Goal: Task Accomplishment & Management: Complete application form

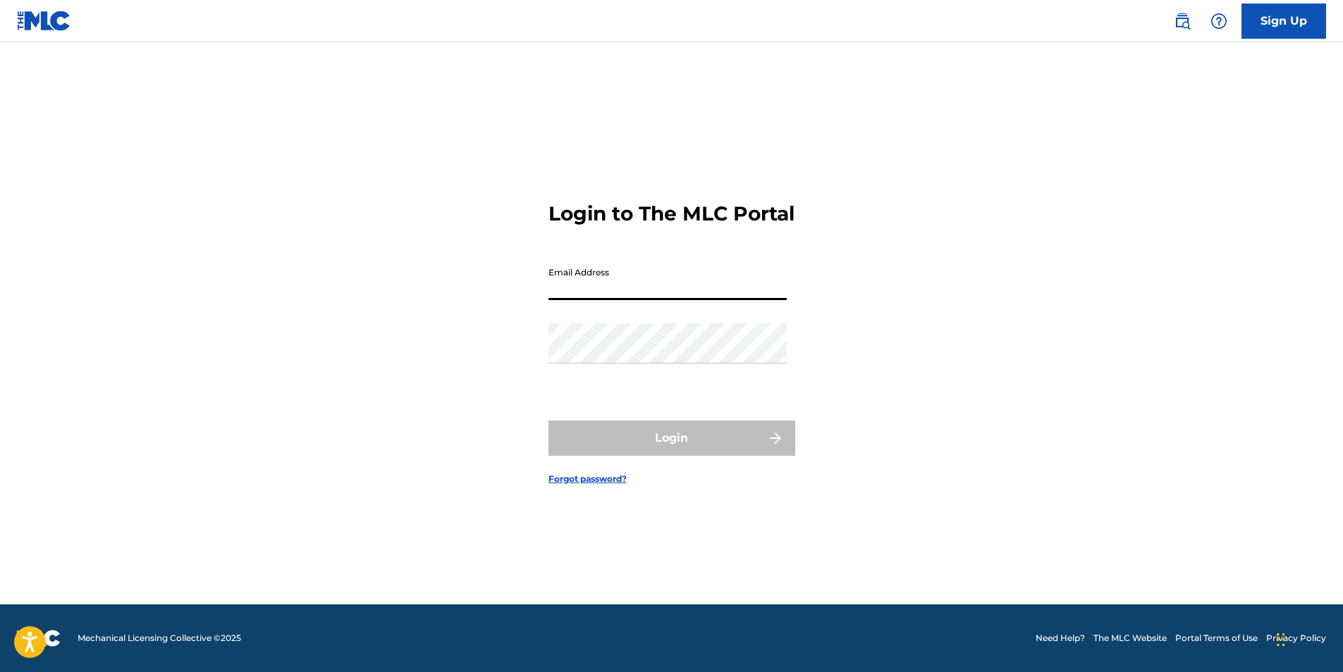
click at [603, 297] on input "Email Address" at bounding box center [667, 280] width 238 height 40
type input "[EMAIL_ADDRESS][DOMAIN_NAME]"
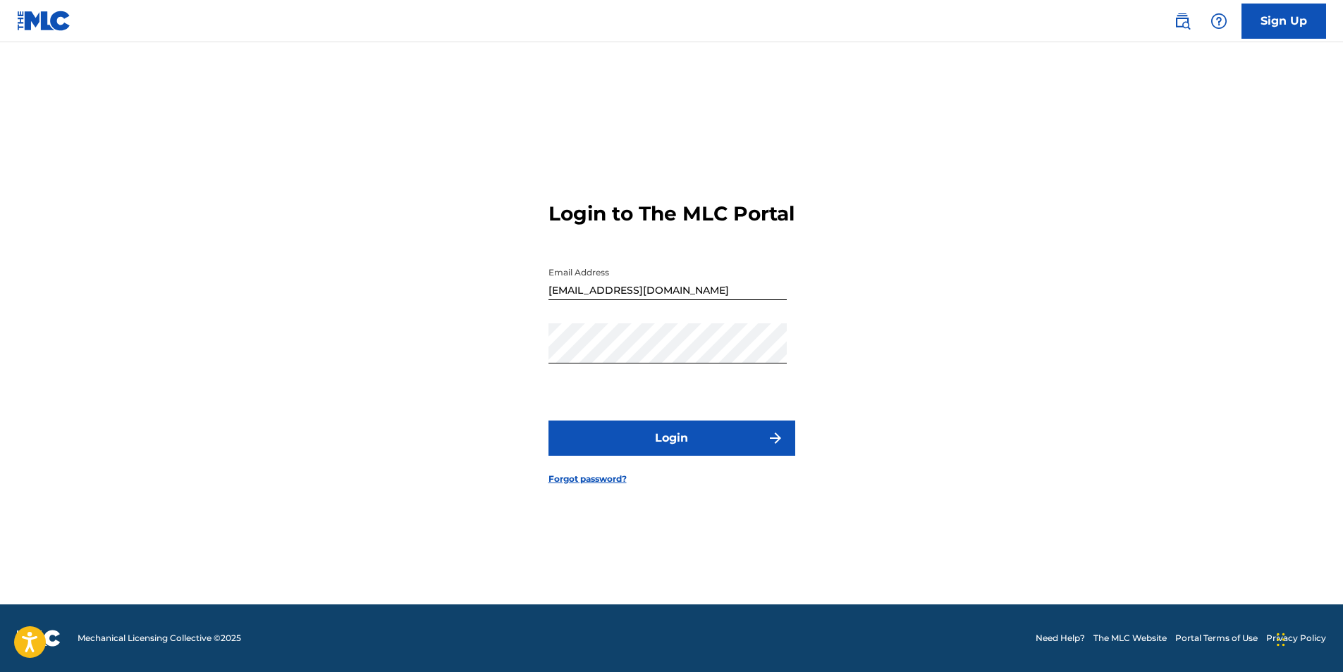
click at [640, 440] on button "Login" at bounding box center [671, 438] width 247 height 35
click at [1284, 26] on link "Sign Up" at bounding box center [1283, 21] width 85 height 35
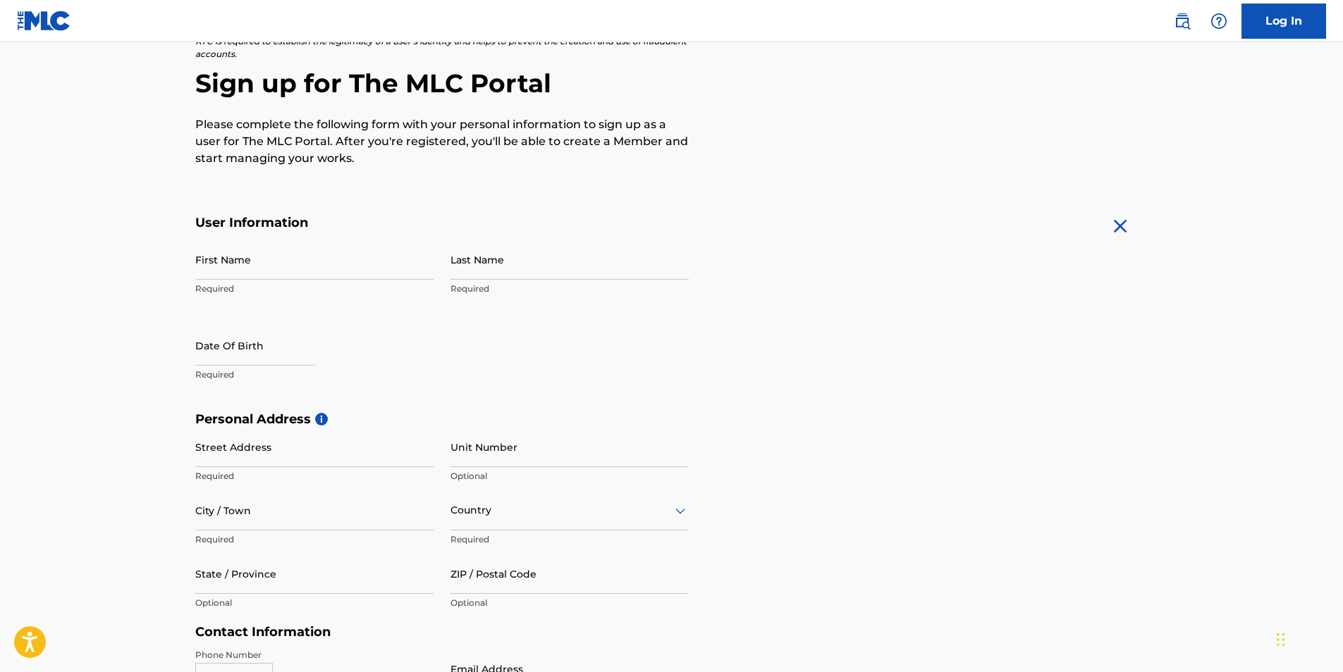
scroll to position [141, 0]
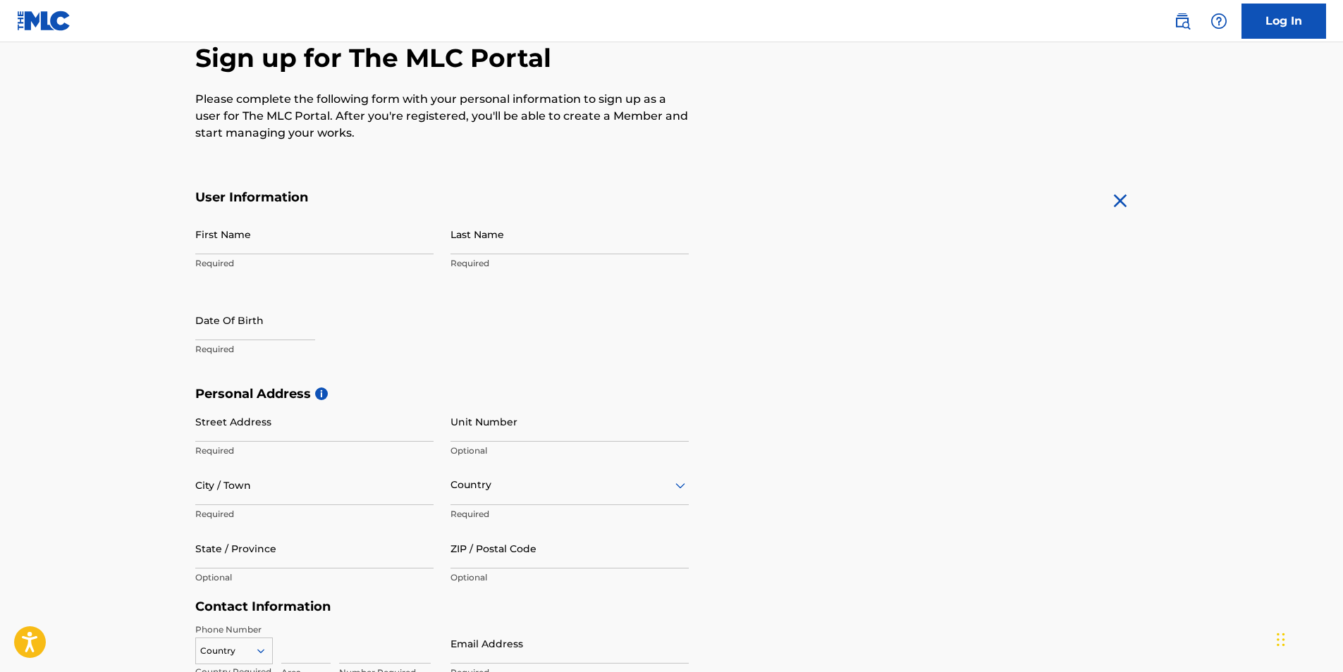
click at [283, 245] on input "First Name" at bounding box center [314, 234] width 238 height 40
type input "[PERSON_NAME]"
type input "11/27/1986"
click at [500, 235] on input "Last Name" at bounding box center [569, 234] width 238 height 40
type input "SHULER"
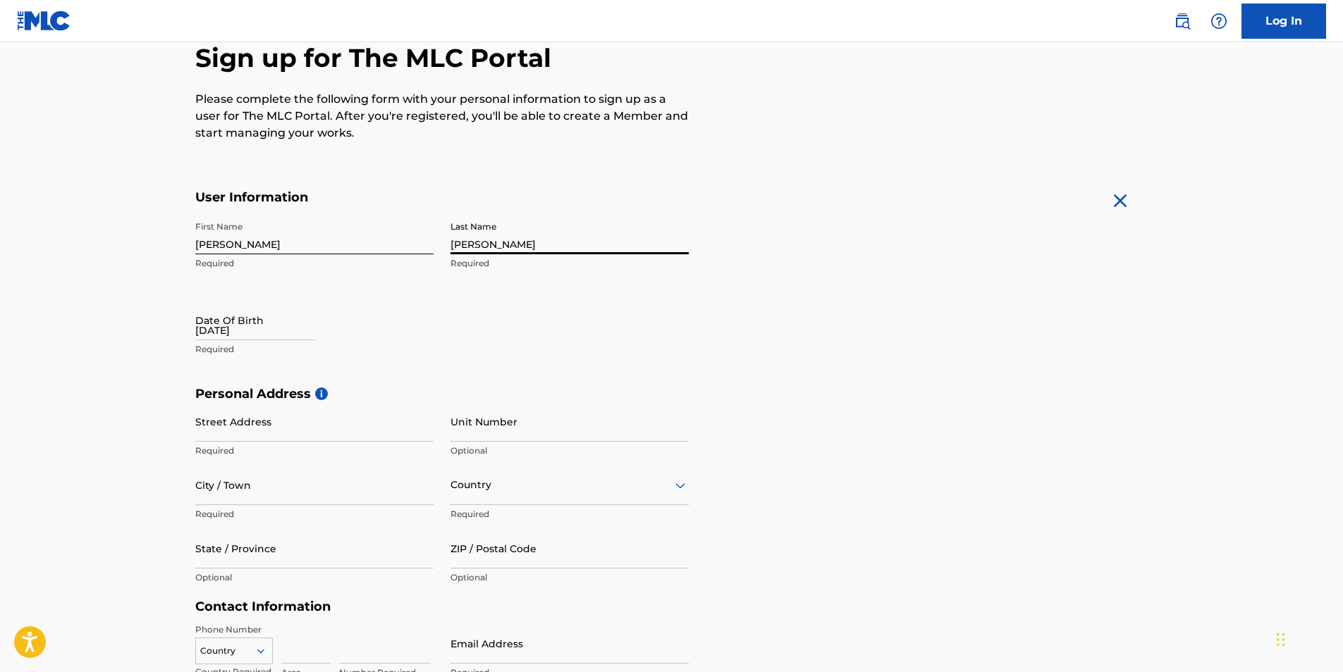
type input "[STREET_ADDRESS]"
type input "Orangeburg"
type input "[GEOGRAPHIC_DATA]"
type input "[US_STATE]"
type input "29115"
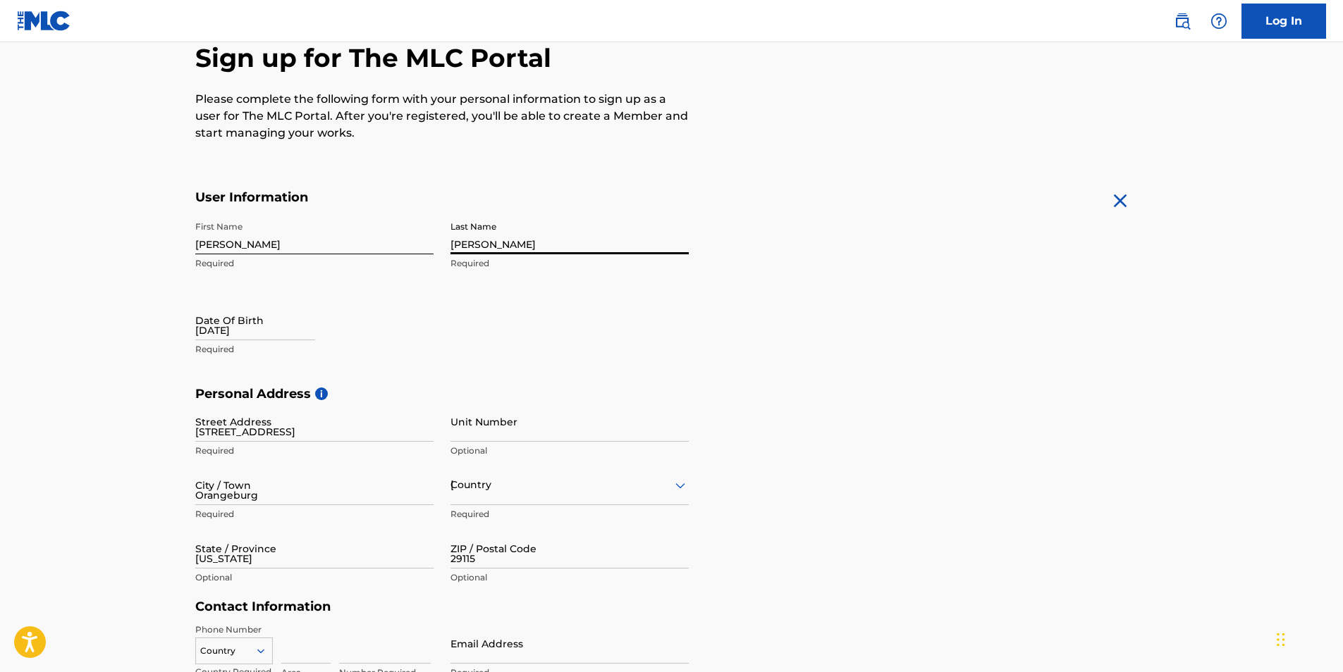
type input "1"
type input "803"
type input "5359438"
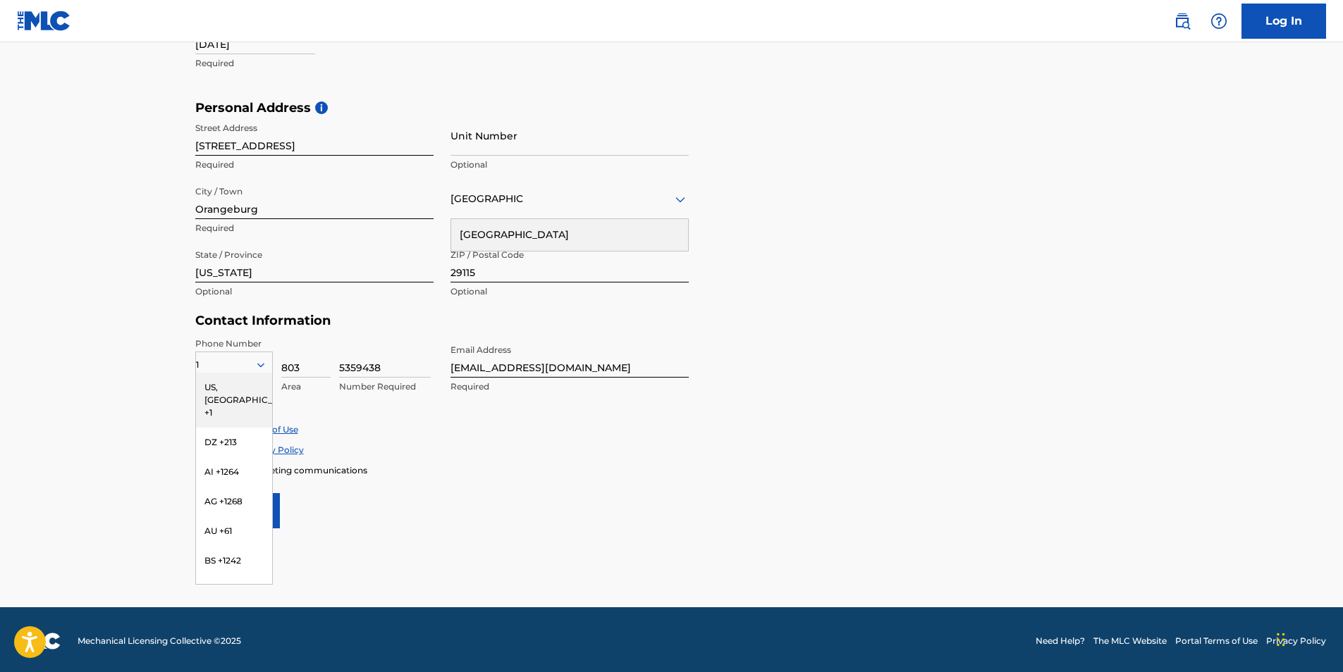
scroll to position [430, 0]
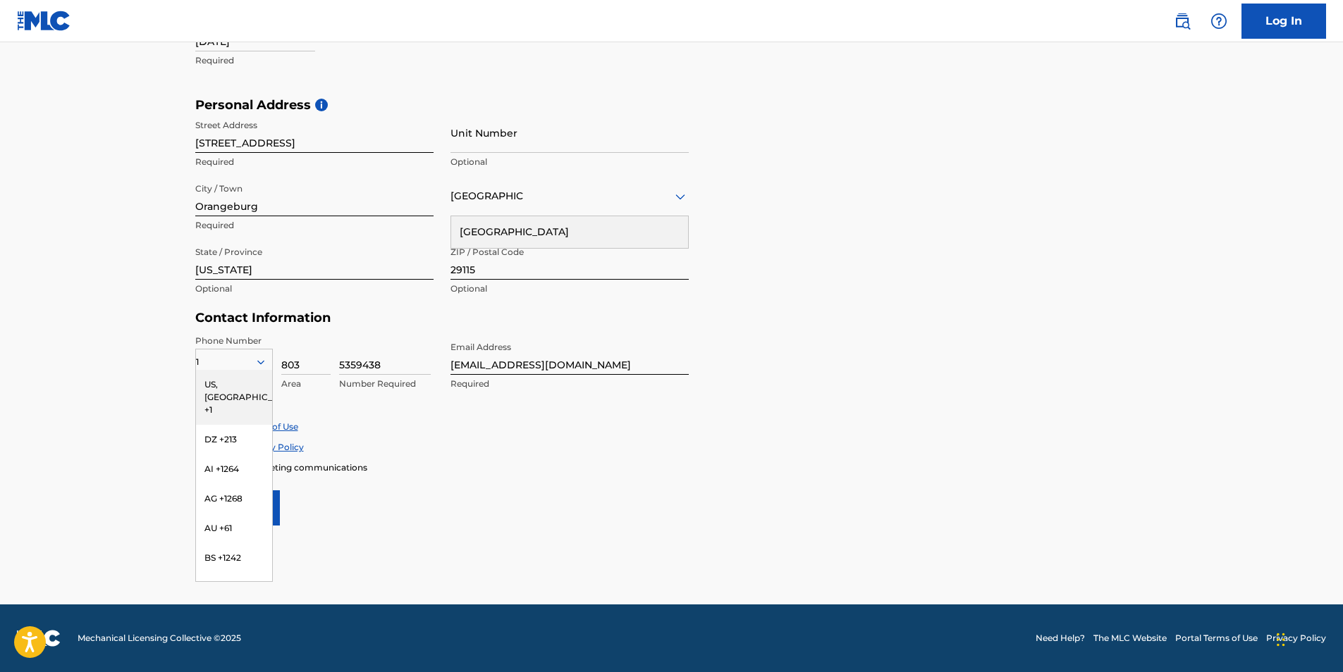
click at [911, 328] on form "User Information First Name Rayvasquez Required Last Name SHULER Required Date …" at bounding box center [671, 213] width 953 height 625
click at [233, 383] on div "US, [GEOGRAPHIC_DATA] +1" at bounding box center [234, 397] width 76 height 55
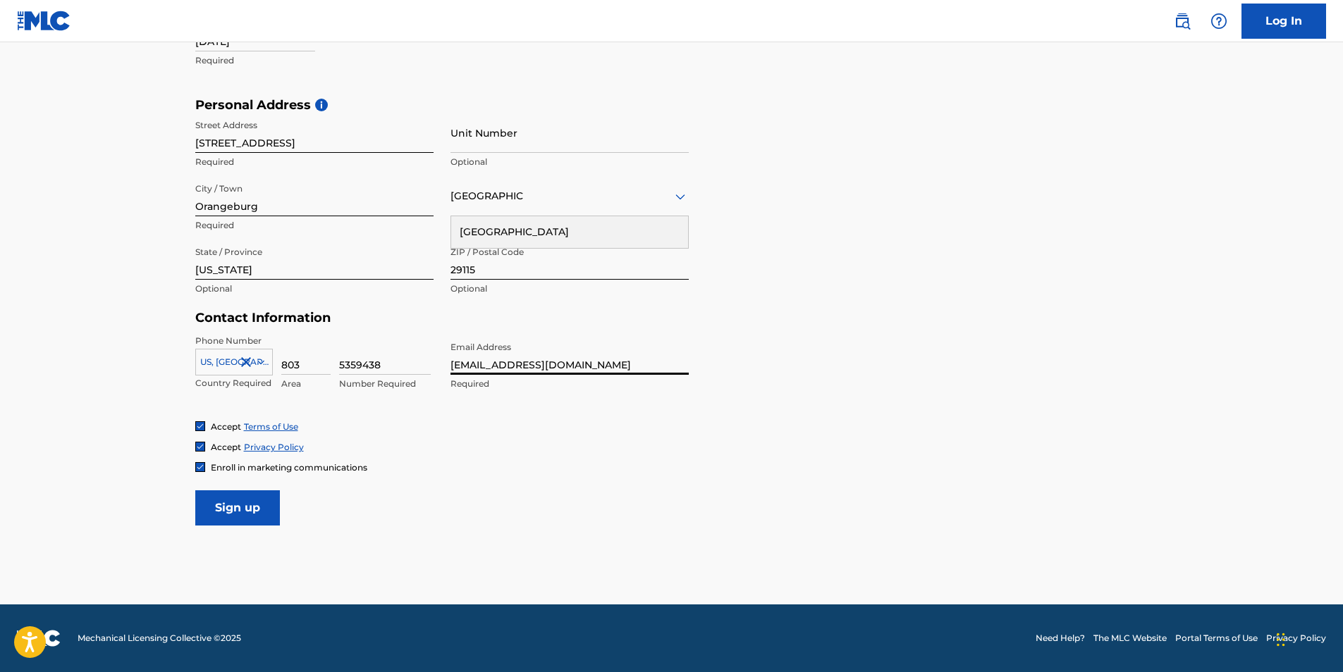
drag, startPoint x: 573, startPoint y: 367, endPoint x: 431, endPoint y: 369, distance: 142.4
click at [431, 369] on div "Phone Number US, CA +1 Country Required 803 Area 5359438 Number Required Email …" at bounding box center [441, 378] width 493 height 86
drag, startPoint x: 569, startPoint y: 369, endPoint x: 593, endPoint y: 362, distance: 25.7
click at [574, 367] on input "CarolinaRoyaltyPro@gamil.com" at bounding box center [569, 355] width 238 height 40
type input "[EMAIL_ADDRESS][DOMAIN_NAME]"
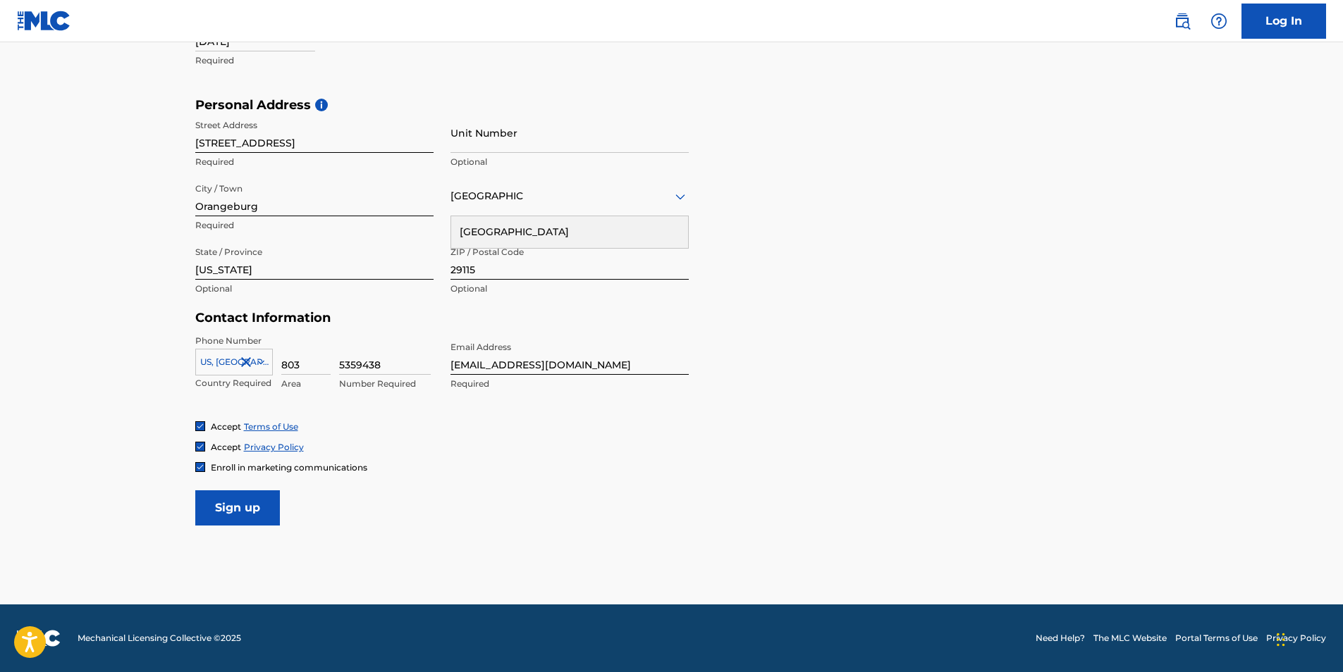
click at [256, 515] on input "Sign up" at bounding box center [237, 508] width 85 height 35
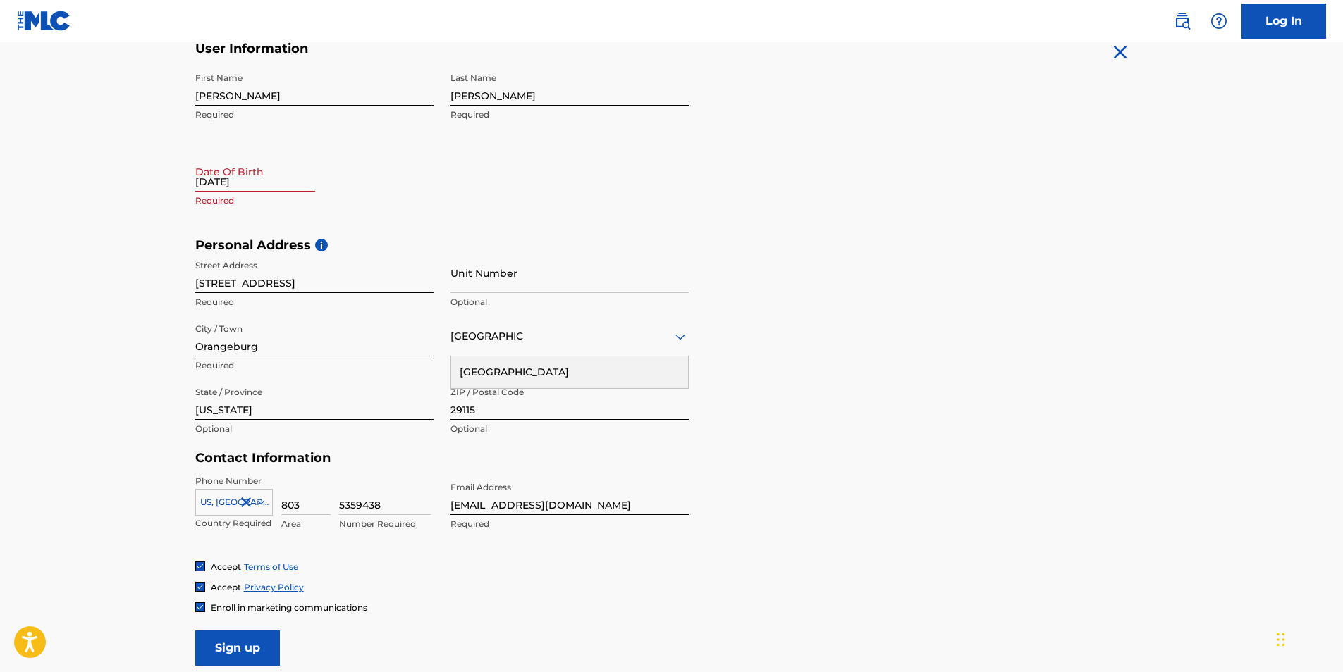
scroll to position [289, 0]
click at [257, 185] on input "11/27/1986" at bounding box center [255, 172] width 120 height 40
select select "8"
select select "2025"
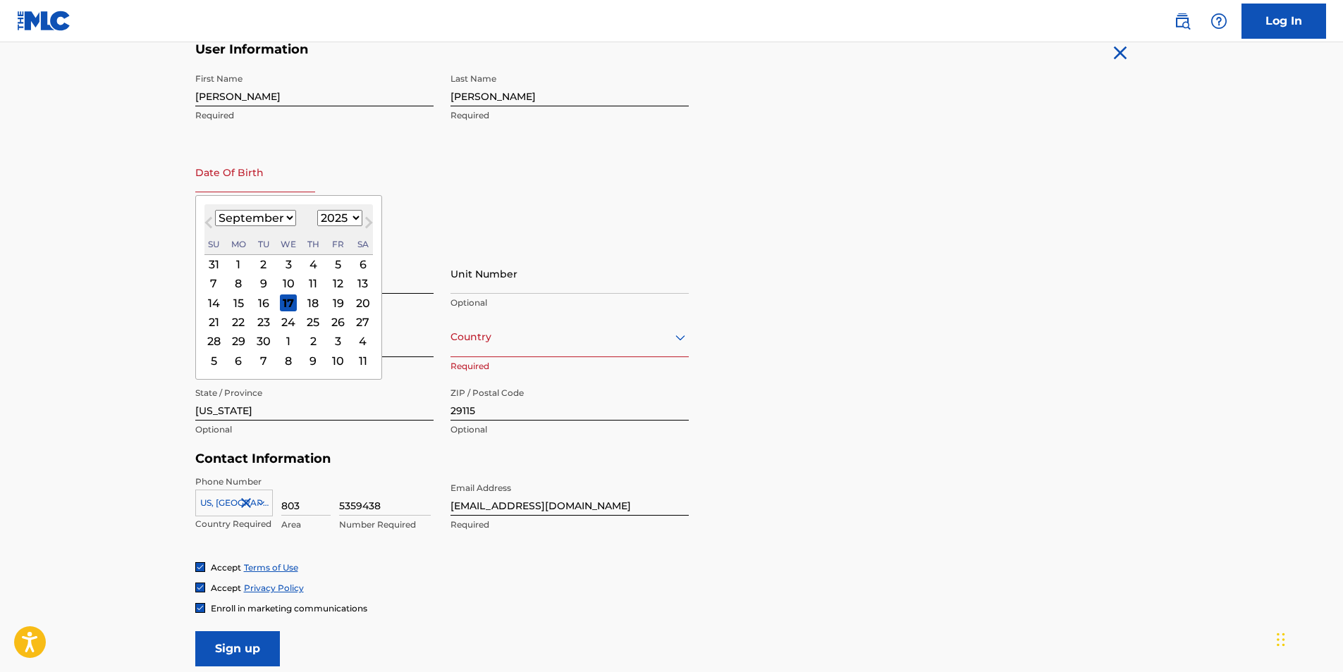
click at [469, 230] on div "First Name Rayvasquez Required Last Name SHULER Required Date Of Birth Previous…" at bounding box center [441, 152] width 493 height 172
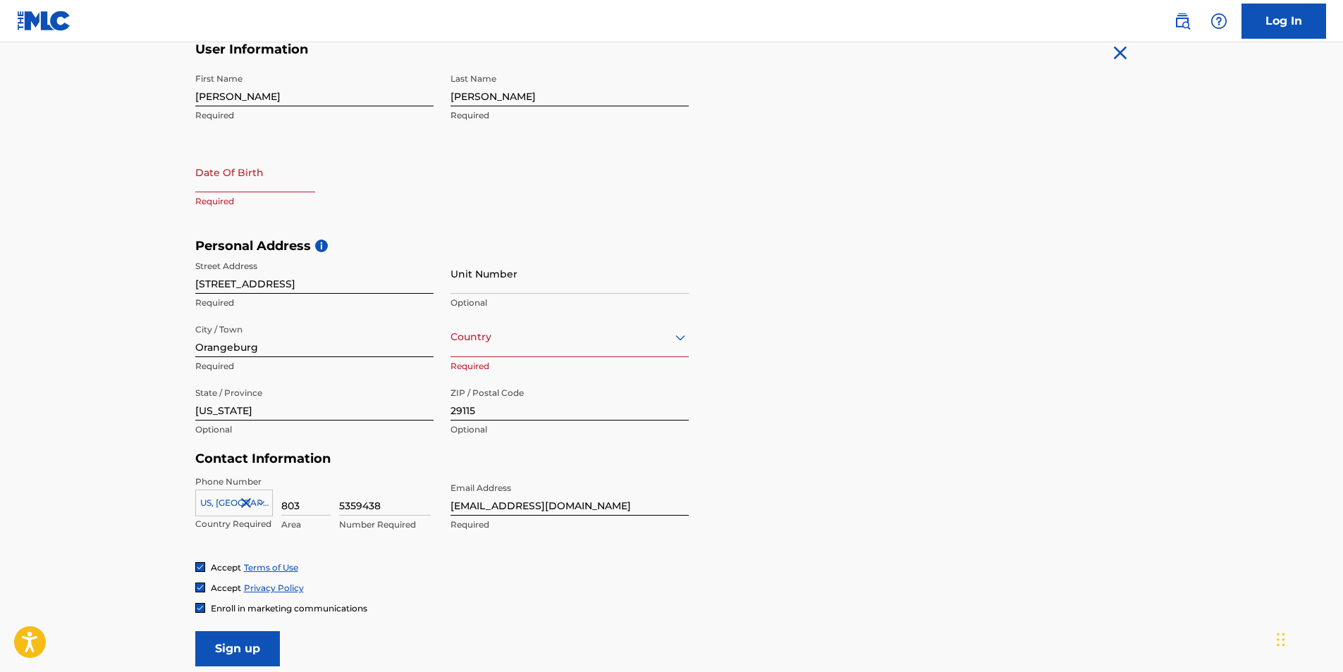
click at [472, 343] on div at bounding box center [569, 337] width 238 height 18
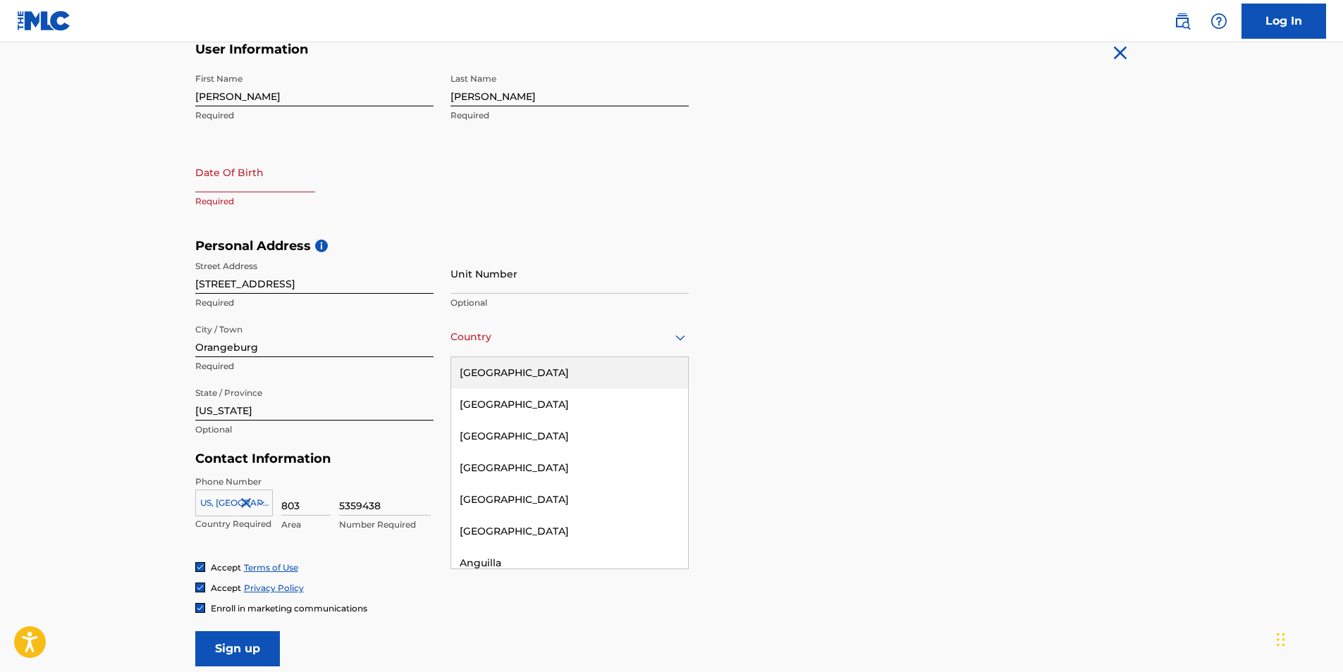
click at [505, 377] on div "[GEOGRAPHIC_DATA]" at bounding box center [569, 373] width 237 height 32
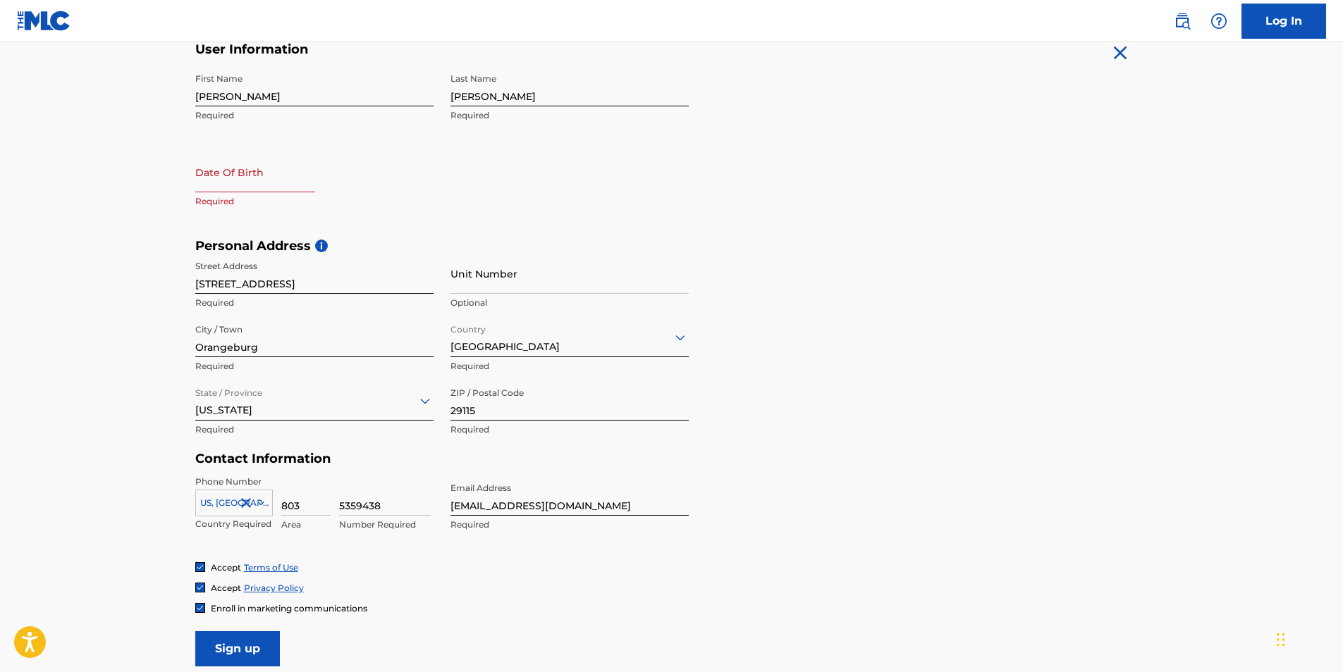
select select "8"
select select "2025"
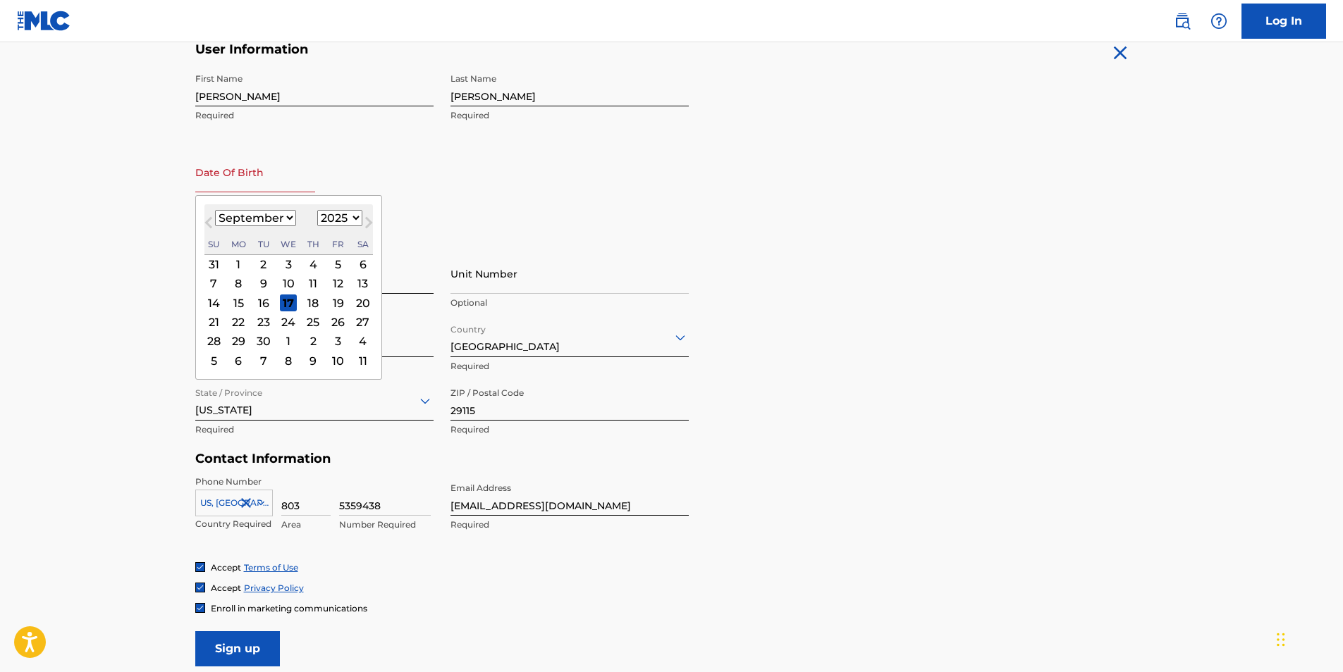
click at [214, 191] on input "text" at bounding box center [255, 172] width 120 height 40
type input "11/27/1986"
type input "[GEOGRAPHIC_DATA]"
type input "[US_STATE]"
click at [480, 211] on div "First Name Rayvasquez Required Last Name SHULER Required Date Of Birth Previous…" at bounding box center [441, 152] width 493 height 172
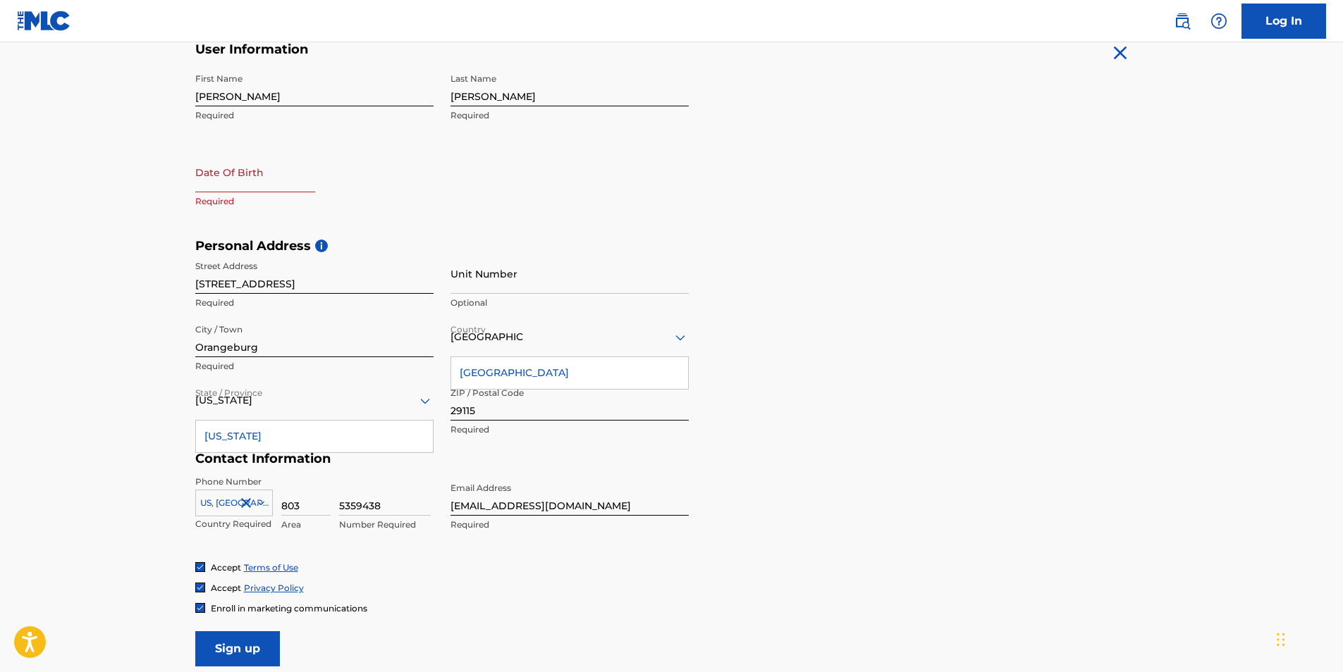
click at [522, 457] on h5 "Contact Information" at bounding box center [441, 459] width 493 height 16
click at [381, 345] on input "Orangeburg" at bounding box center [314, 337] width 238 height 40
click at [375, 278] on input "[STREET_ADDRESS]" at bounding box center [314, 274] width 238 height 40
click at [513, 279] on input "Unit Number" at bounding box center [569, 274] width 238 height 40
click at [240, 184] on input "text" at bounding box center [255, 172] width 120 height 40
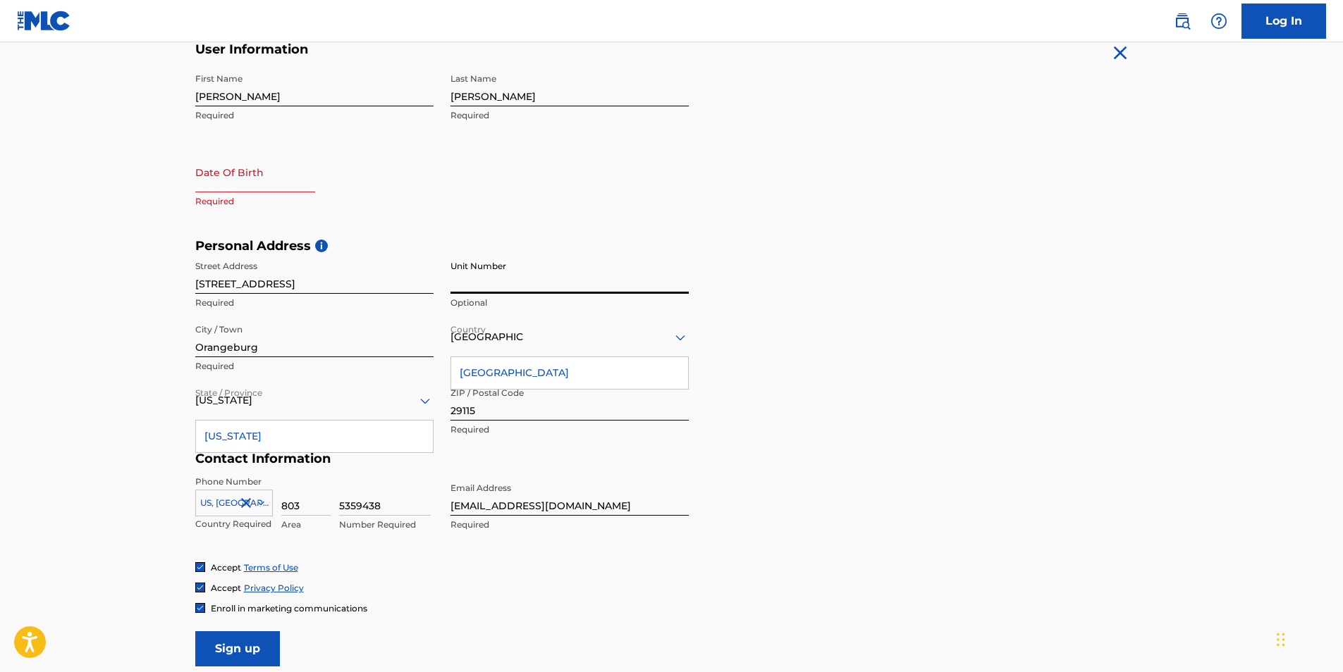
select select "8"
select select "2025"
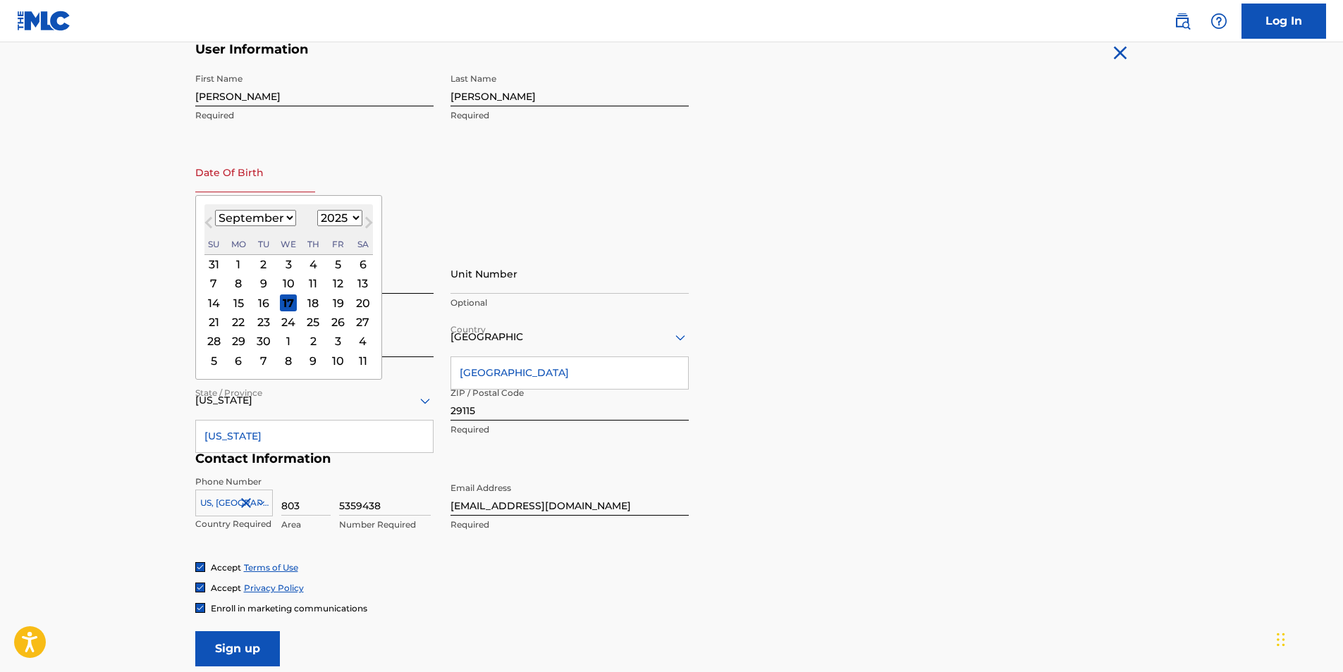
type input "11/27/1986"
click at [503, 191] on div "First Name Rayvasquez Required Last Name SHULER Required Date Of Birth Previous…" at bounding box center [441, 152] width 493 height 172
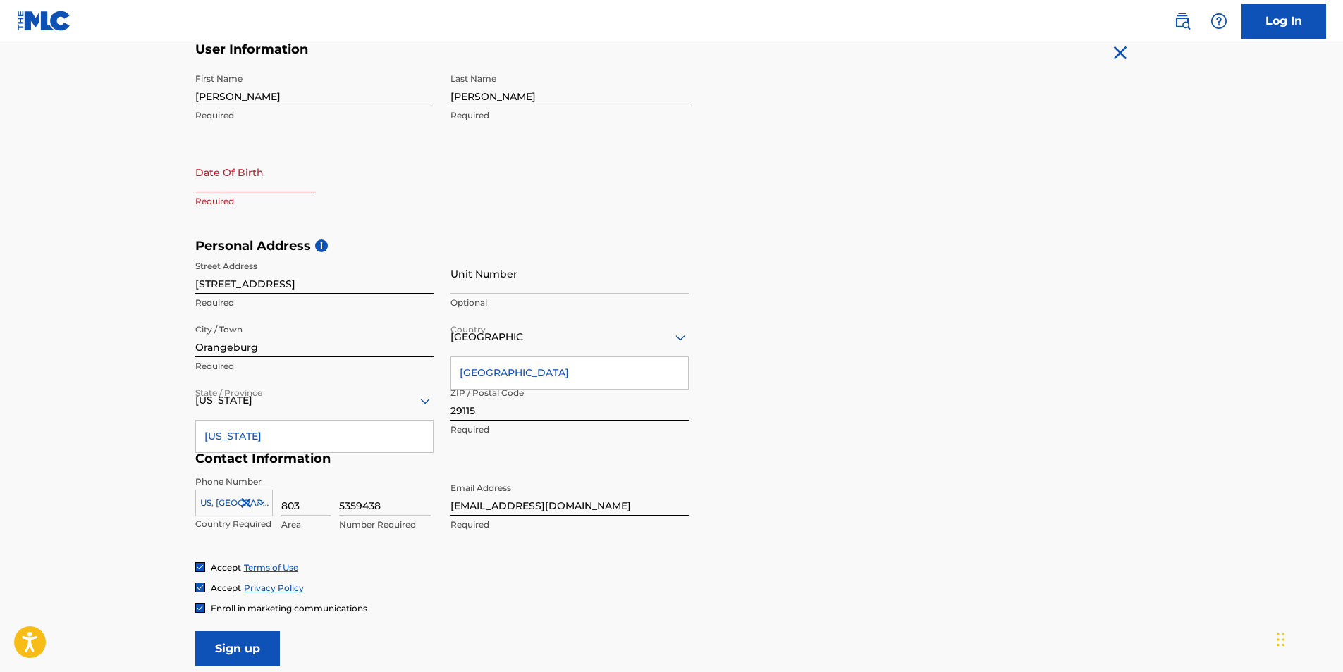
select select "8"
select select "2025"
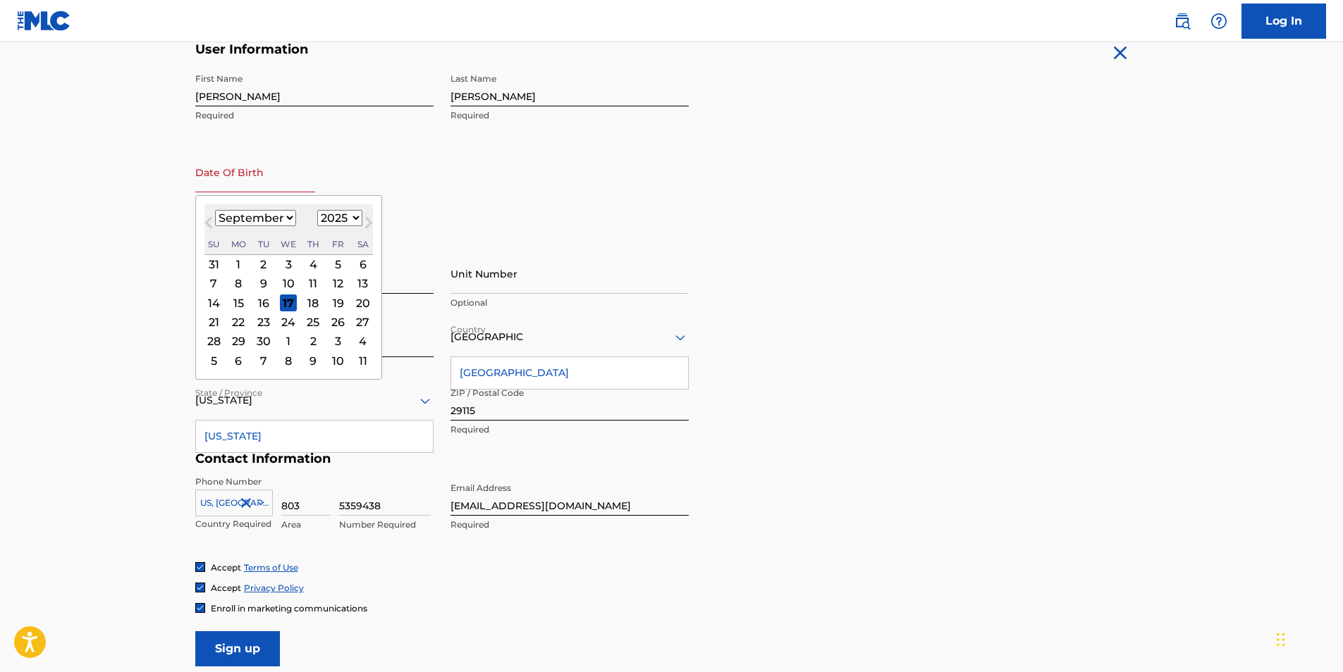
click at [271, 181] on input "text" at bounding box center [255, 172] width 120 height 40
click at [274, 166] on input "text" at bounding box center [255, 172] width 120 height 40
type input "11/27/1986"
click at [285, 216] on select "January February March April May June July August September October November De…" at bounding box center [255, 218] width 81 height 16
select select "10"
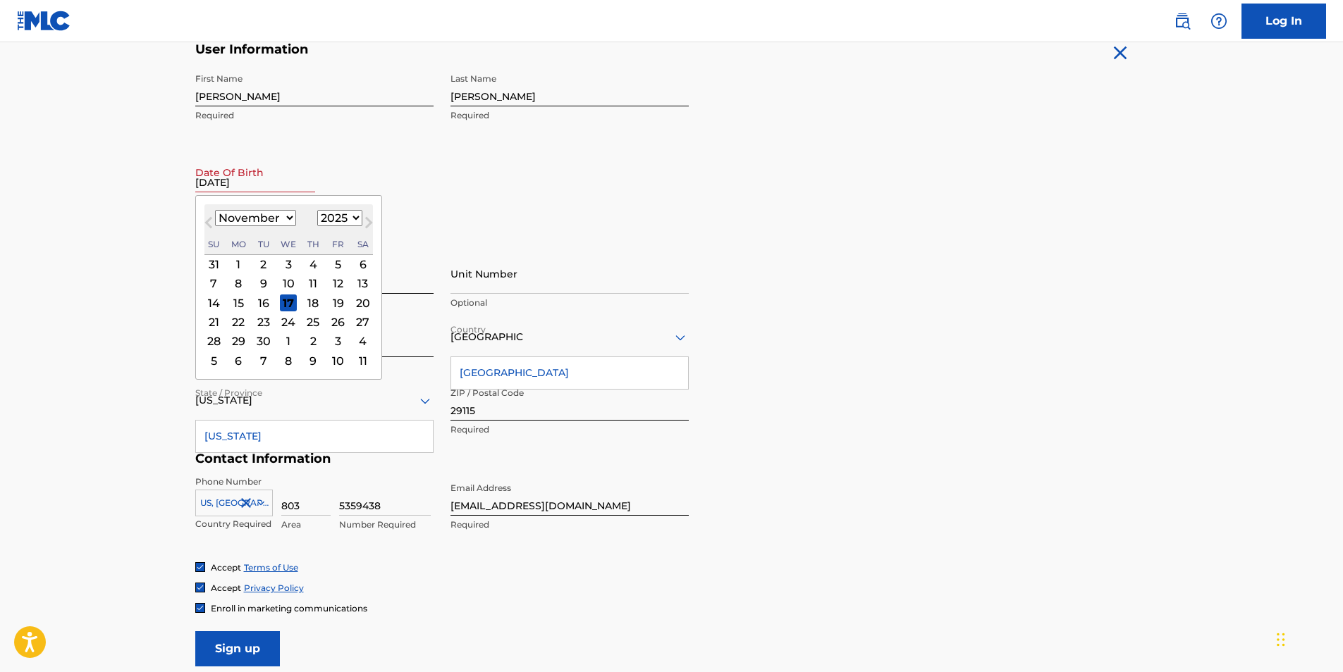
click at [215, 210] on select "January February March April May June July August September October November De…" at bounding box center [255, 218] width 81 height 16
click at [351, 218] on select "1899 1900 1901 1902 1903 1904 1905 1906 1907 1908 1909 1910 1911 1912 1913 1914…" at bounding box center [339, 218] width 45 height 16
select select "1986"
click at [317, 210] on select "1899 1900 1901 1902 1903 1904 1905 1906 1907 1908 1909 1910 1911 1912 1913 1914…" at bounding box center [339, 218] width 45 height 16
click at [314, 341] on div "27" at bounding box center [313, 341] width 17 height 17
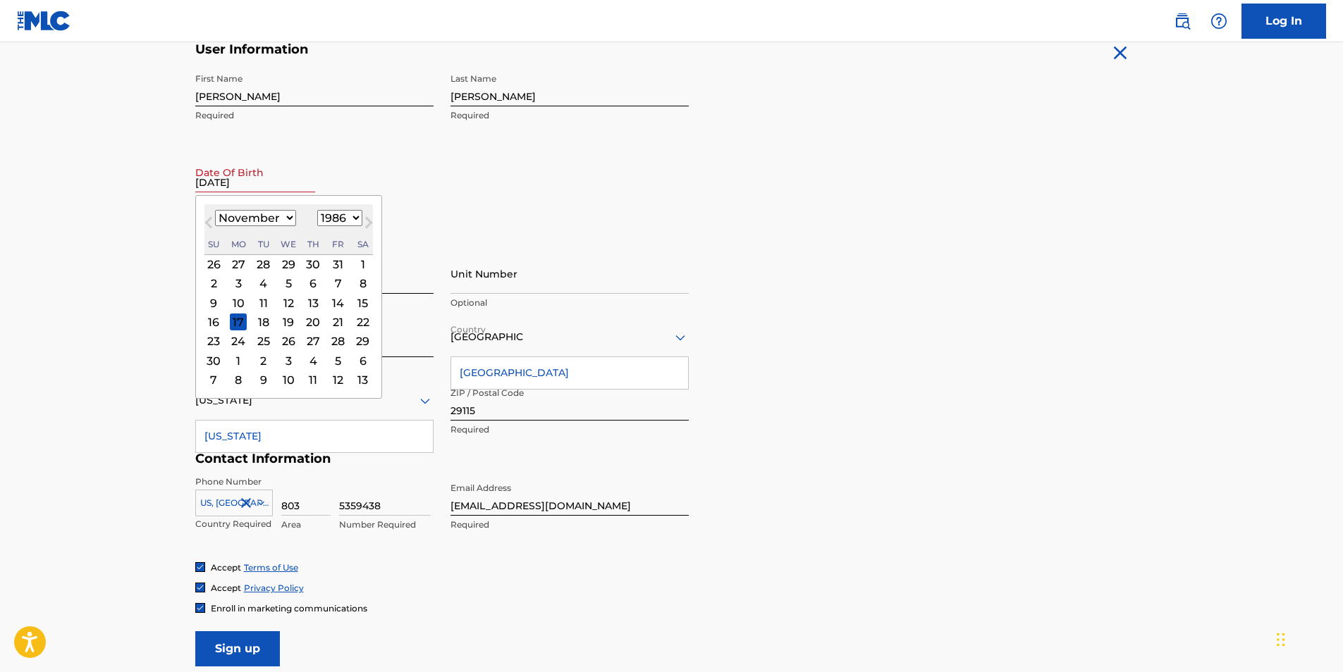
type input "November 27 1986"
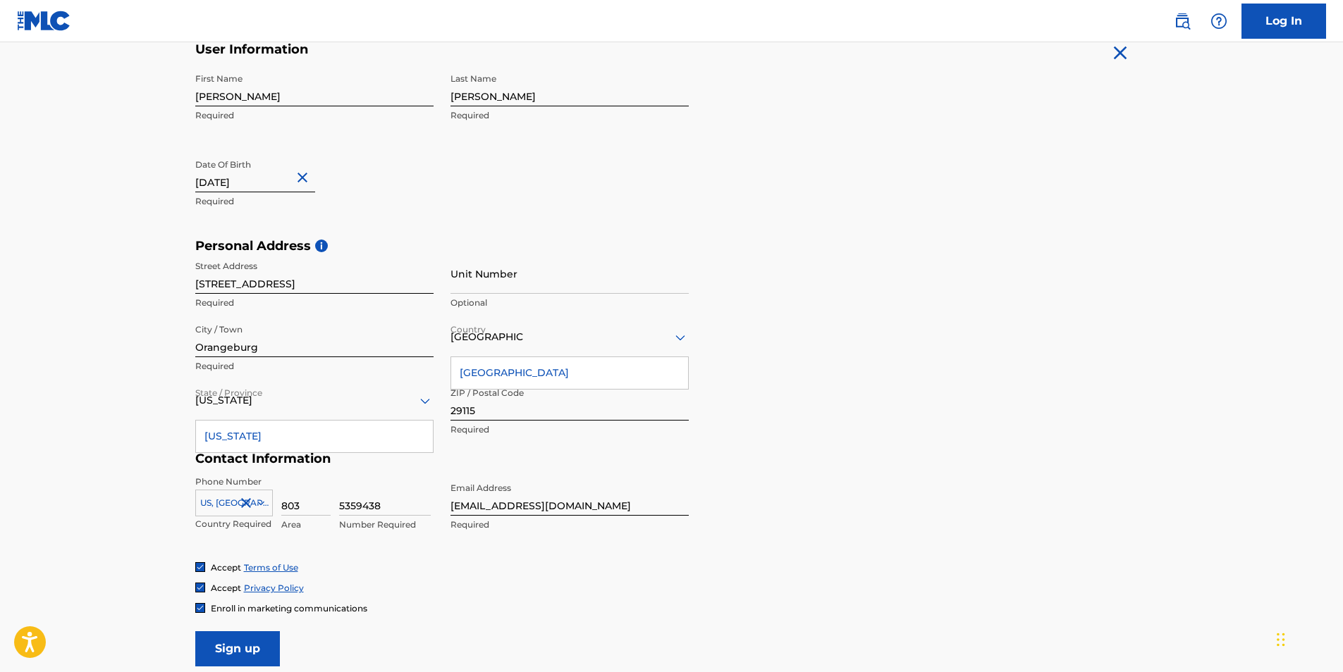
click at [816, 283] on div "Personal Address i Street Address 133 Change Lane Required Unit Number Optional…" at bounding box center [671, 345] width 953 height 214
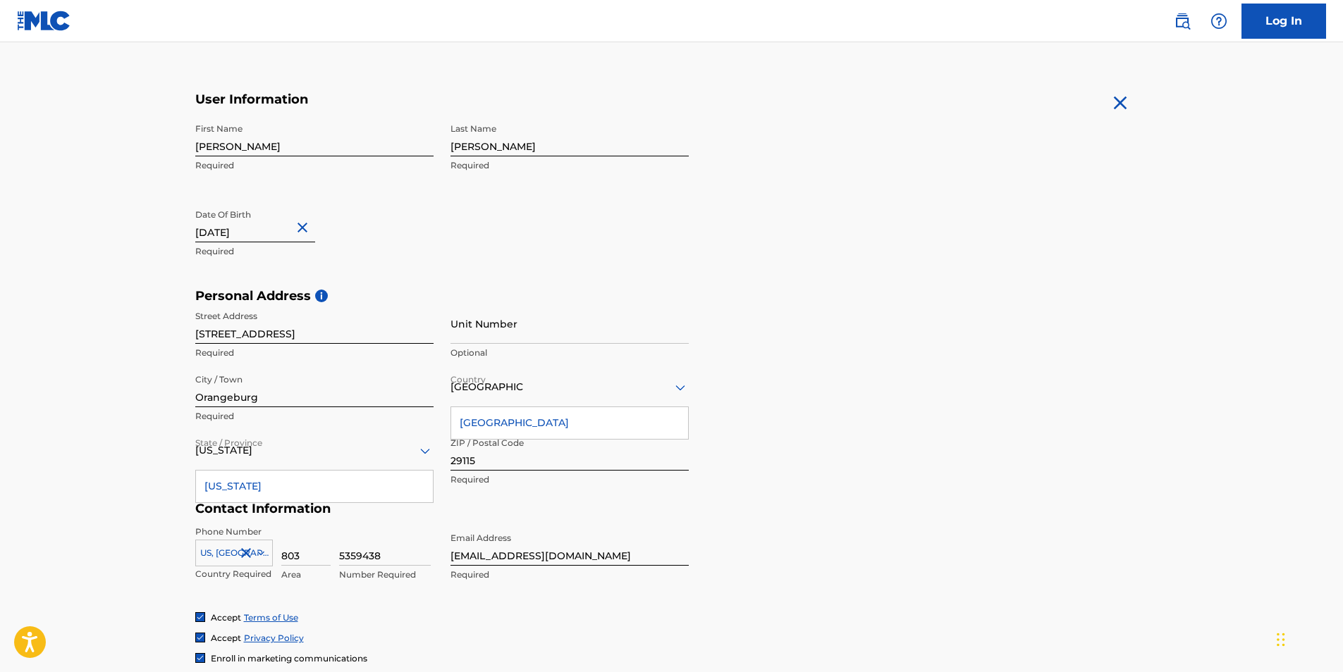
scroll to position [219, 0]
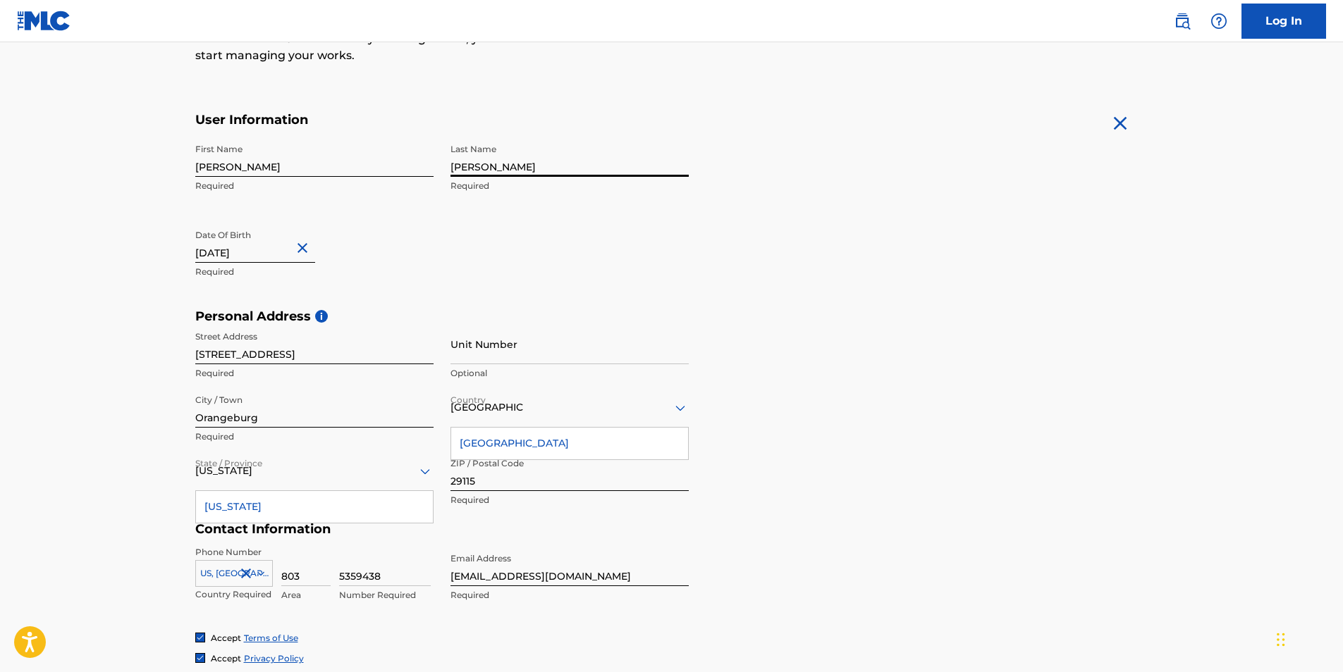
click at [491, 166] on input "SHULER" at bounding box center [569, 157] width 238 height 40
type input "[PERSON_NAME]"
click at [851, 255] on form "User Information First Name Rayvasquez Required Last Name Shuler Required Date …" at bounding box center [671, 424] width 953 height 625
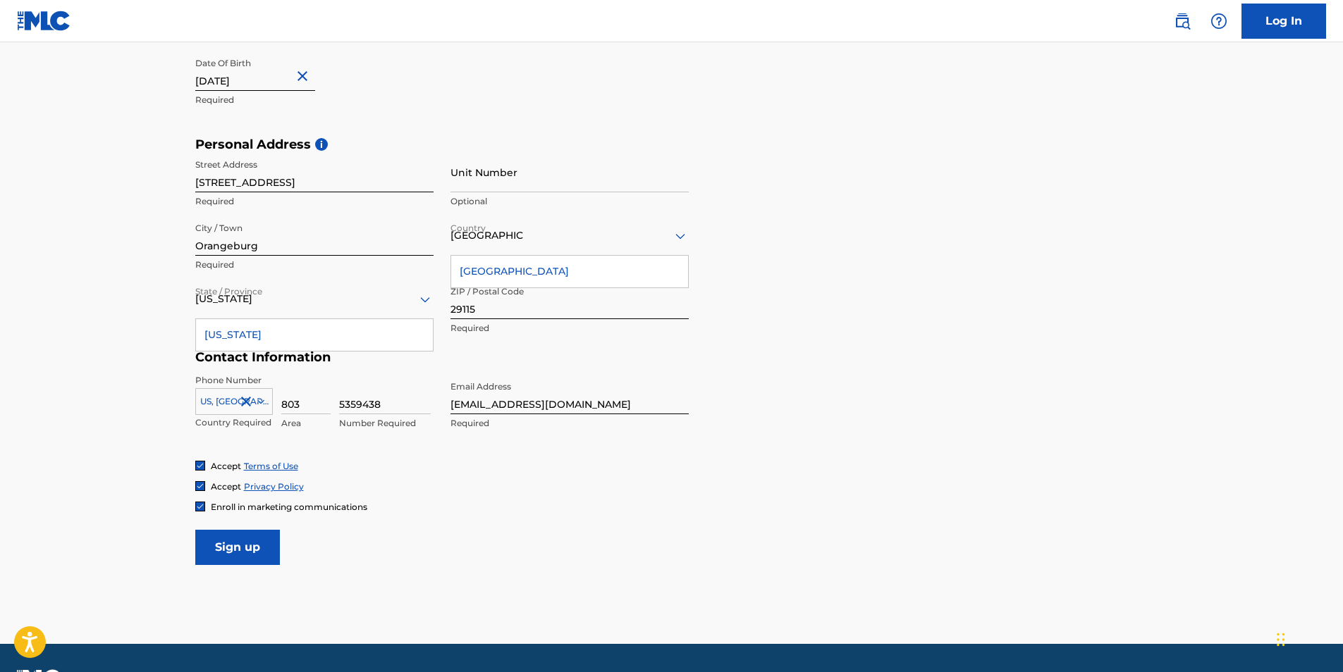
scroll to position [430, 0]
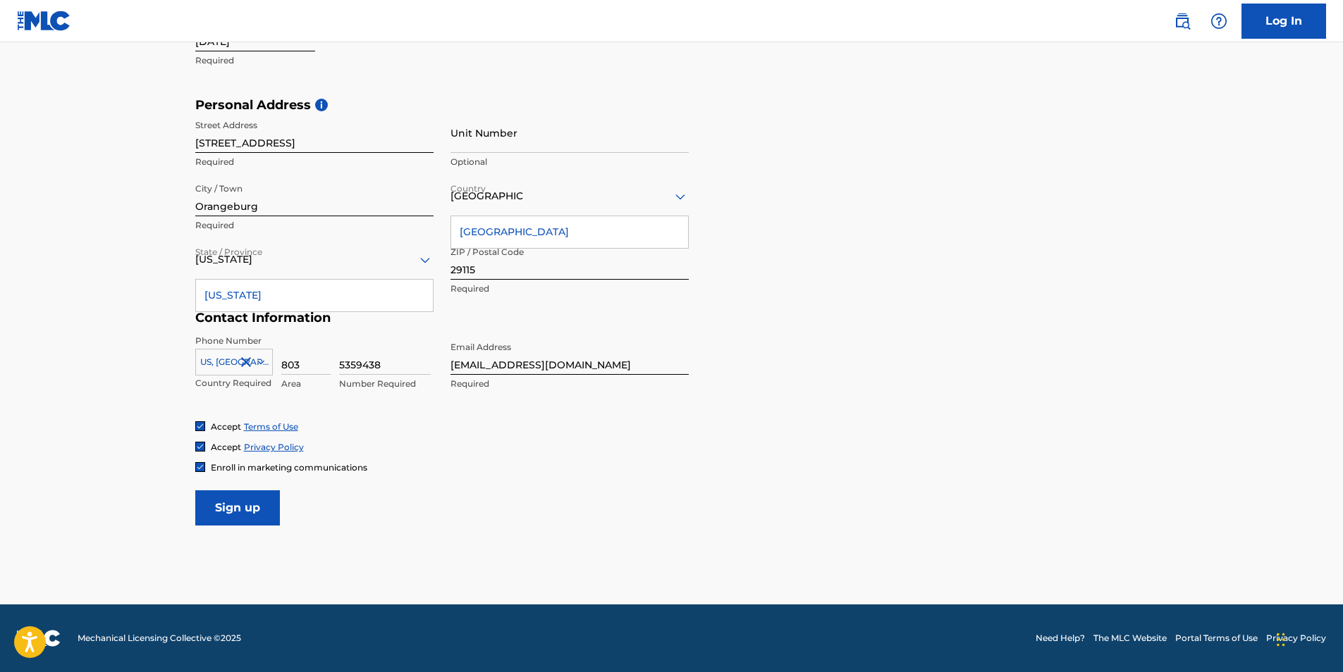
click at [230, 510] on input "Sign up" at bounding box center [237, 508] width 85 height 35
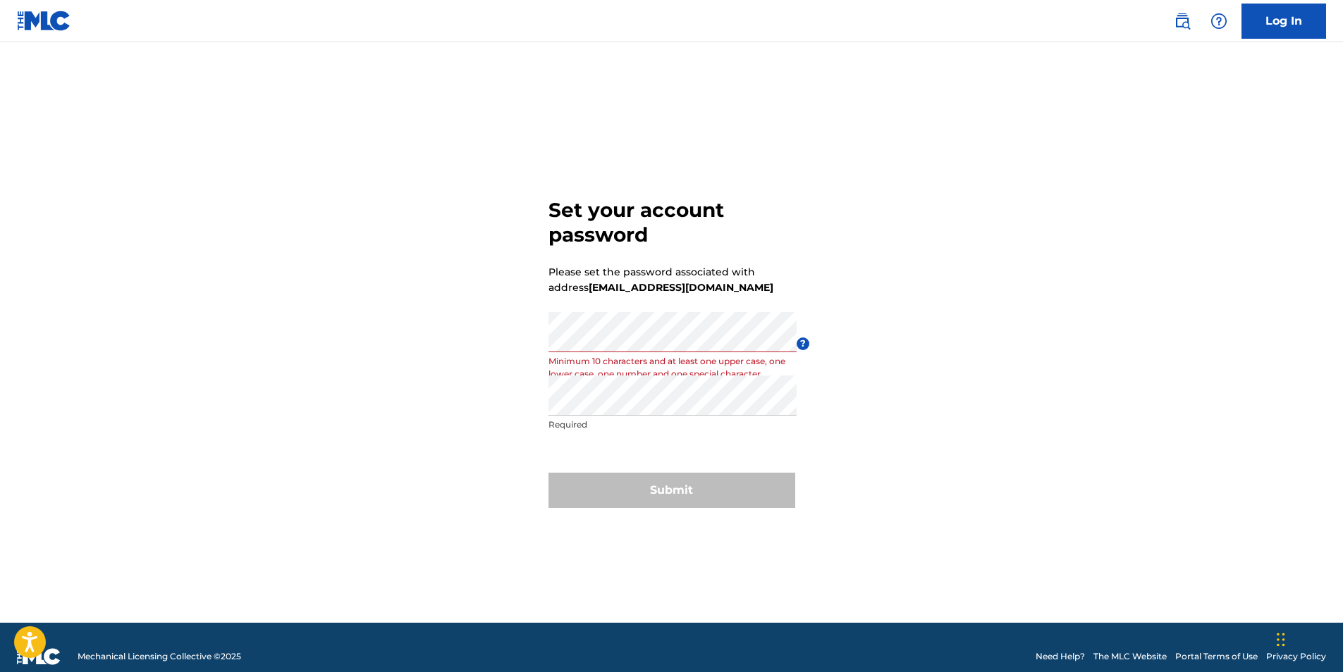
click at [875, 312] on div "Set your account password Please set the password associated with address [EMAI…" at bounding box center [671, 351] width 987 height 546
click at [533, 357] on div "Set your account password Please set the password associated with address [EMAI…" at bounding box center [671, 351] width 987 height 546
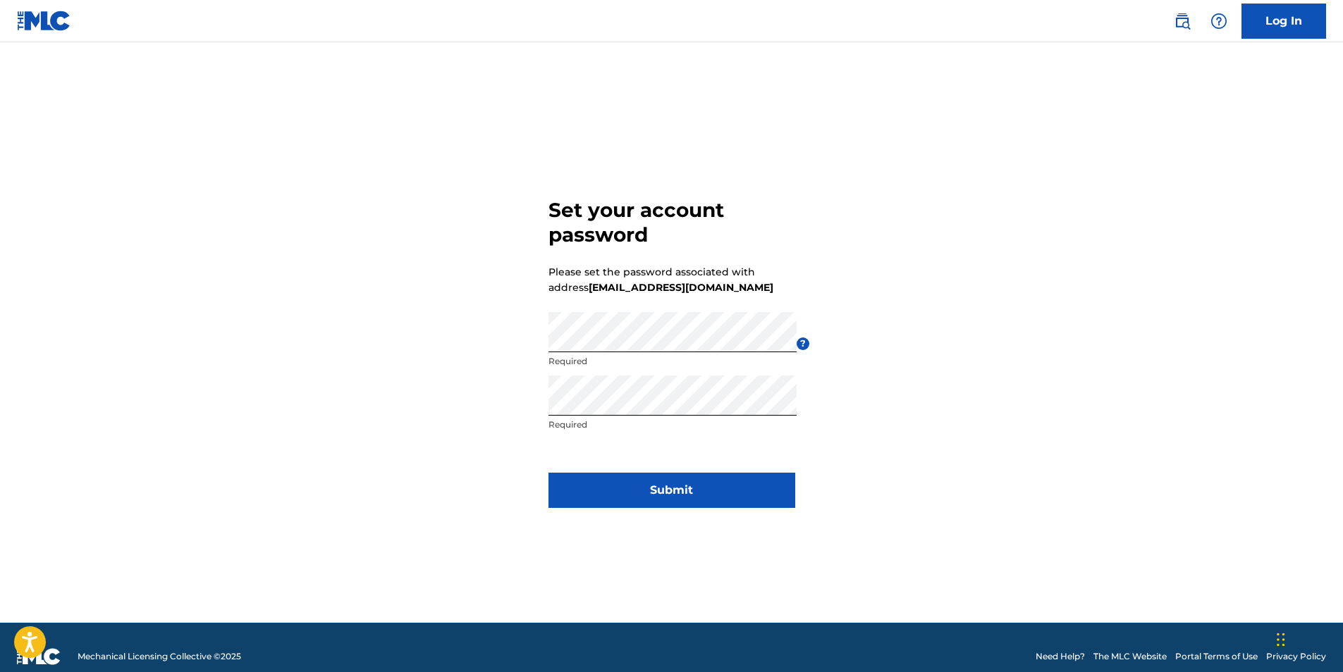
click at [753, 492] on button "Submit" at bounding box center [671, 490] width 247 height 35
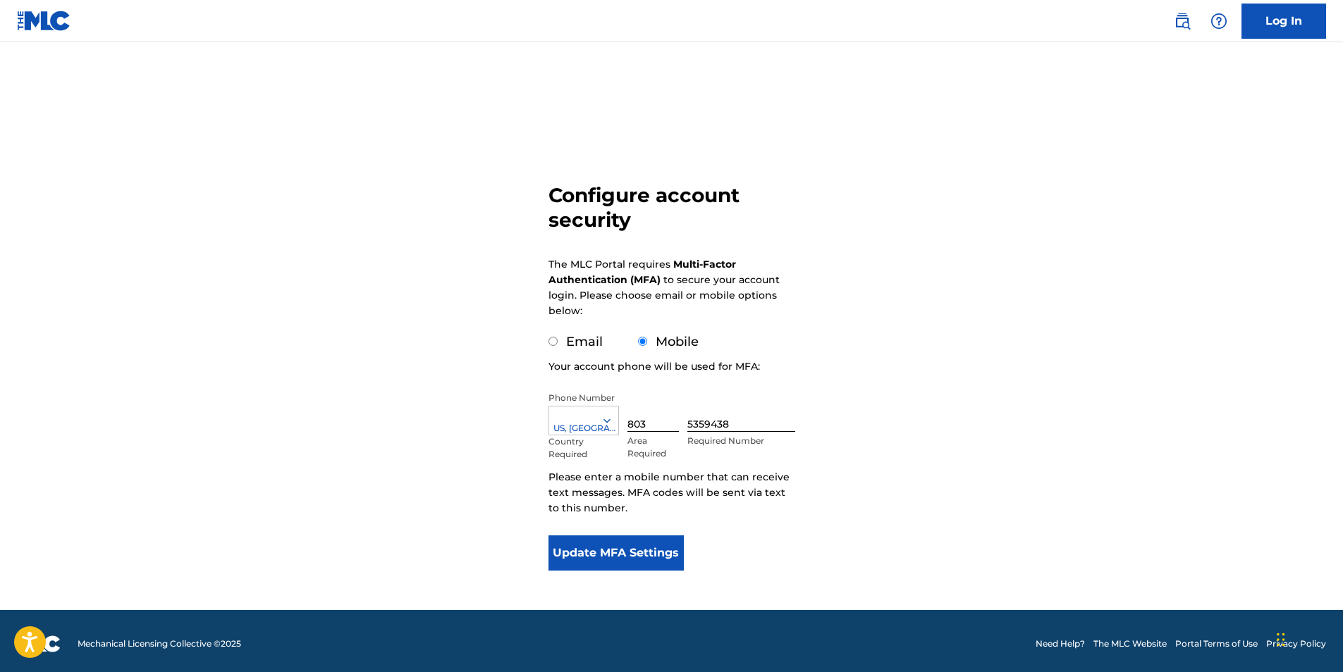
click at [625, 559] on button "Update MFA Settings" at bounding box center [616, 553] width 136 height 35
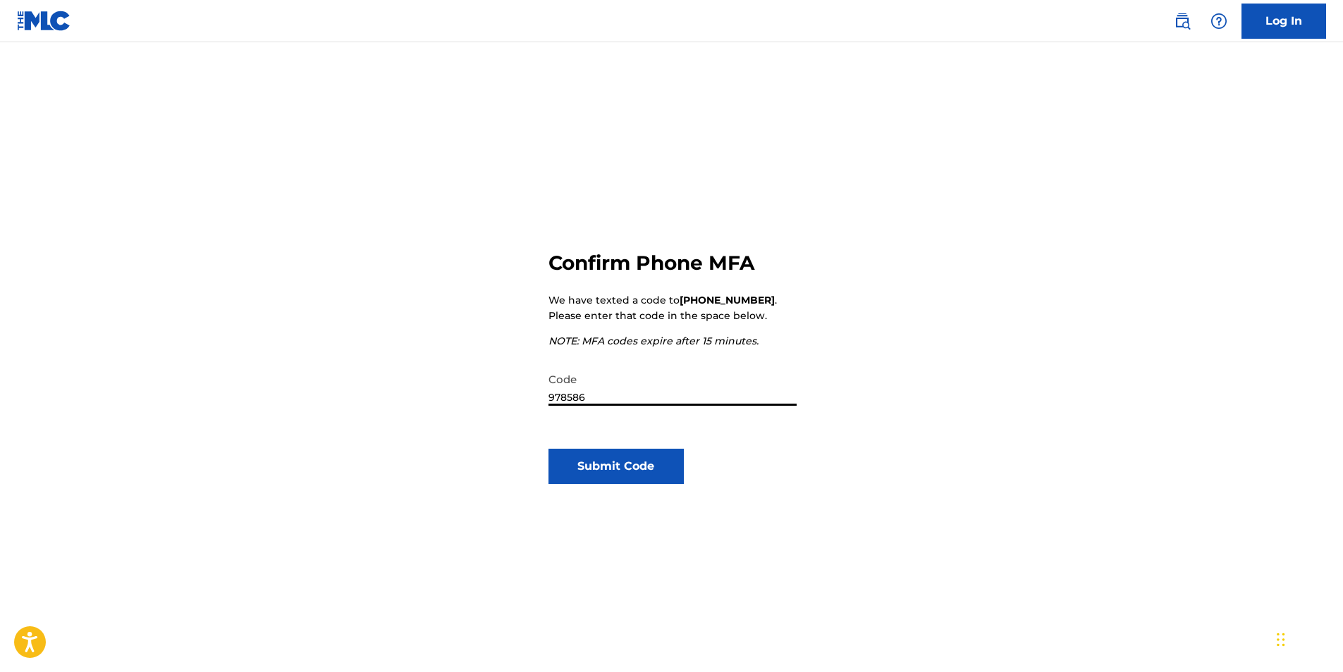
type input "978586"
click at [641, 455] on button "Submit Code" at bounding box center [616, 466] width 136 height 35
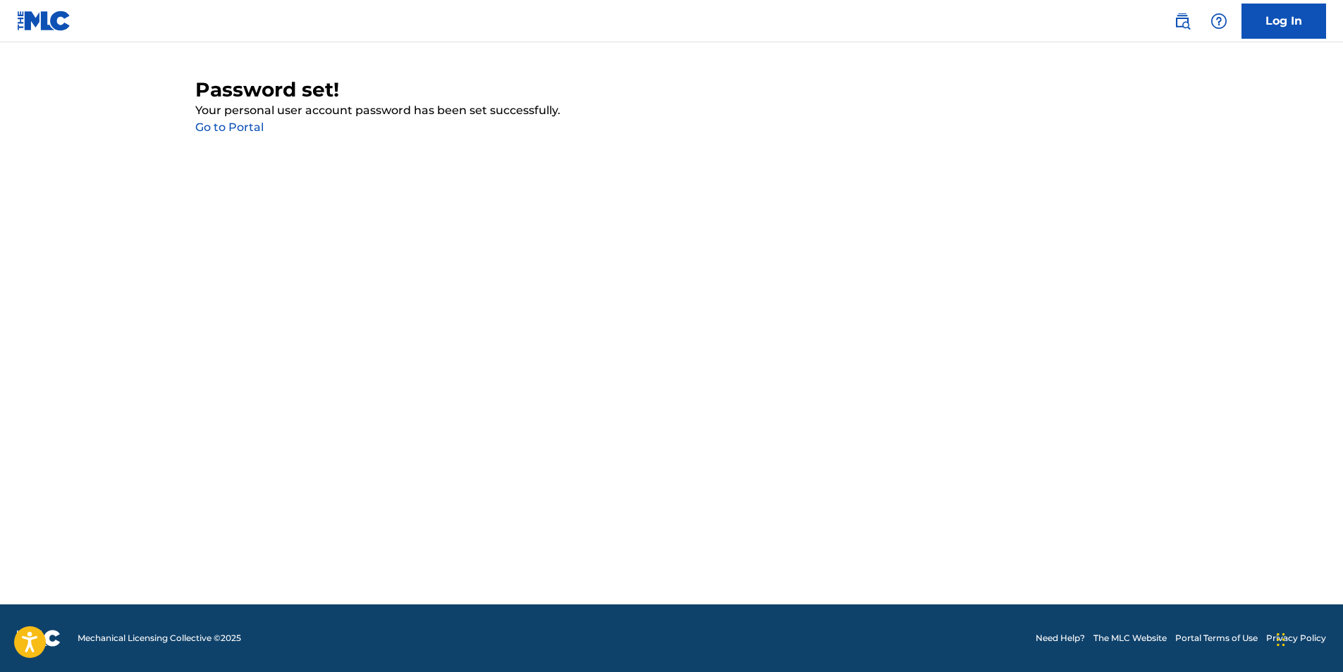
click at [253, 129] on link "Go to Portal" at bounding box center [229, 127] width 68 height 13
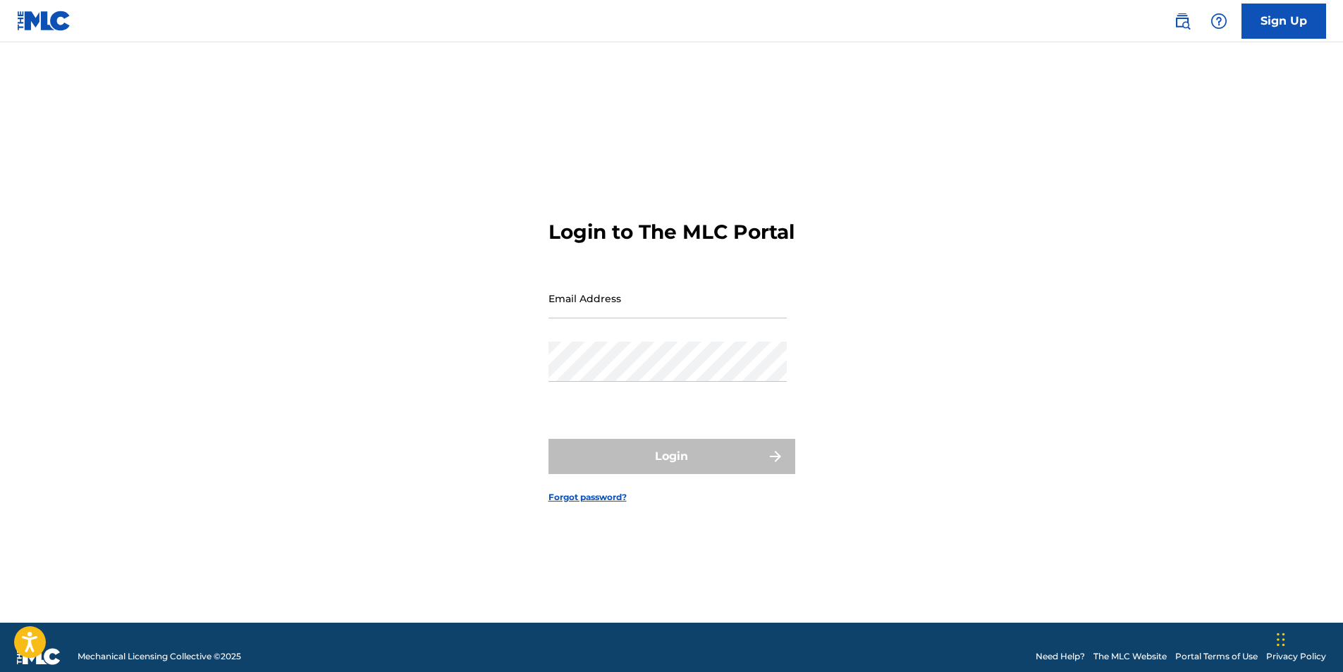
type input "[EMAIL_ADDRESS][DOMAIN_NAME]"
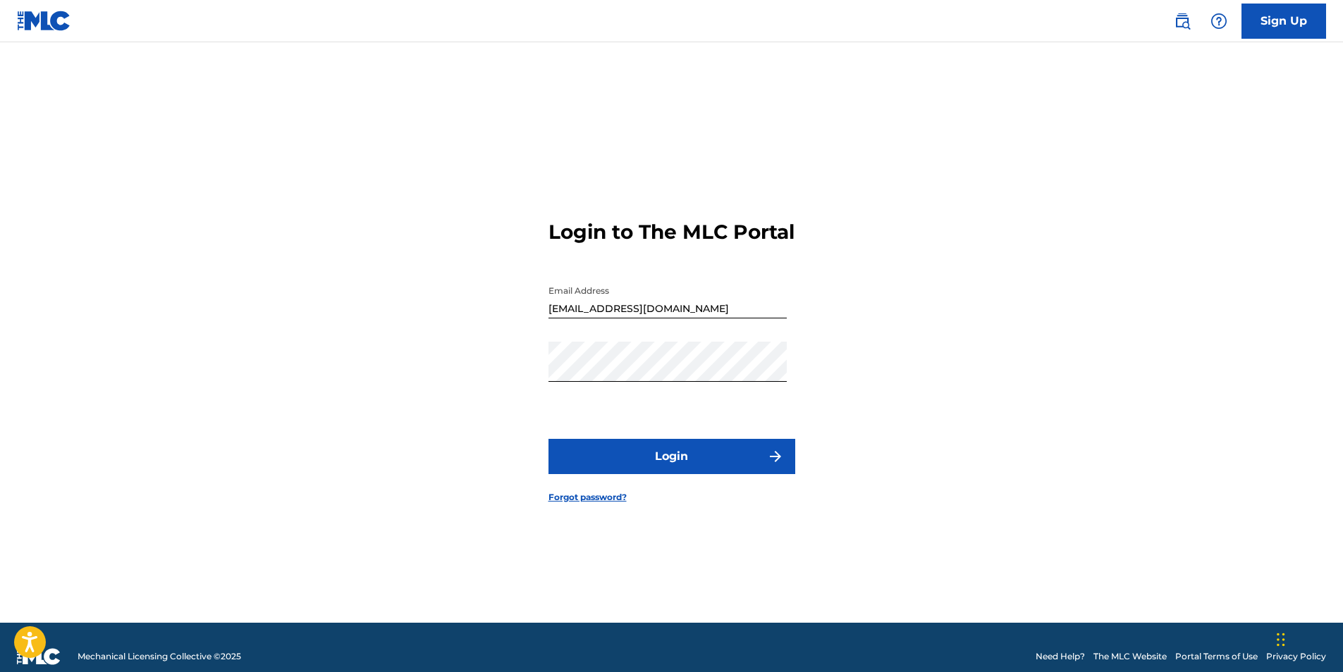
click at [742, 469] on button "Login" at bounding box center [671, 456] width 247 height 35
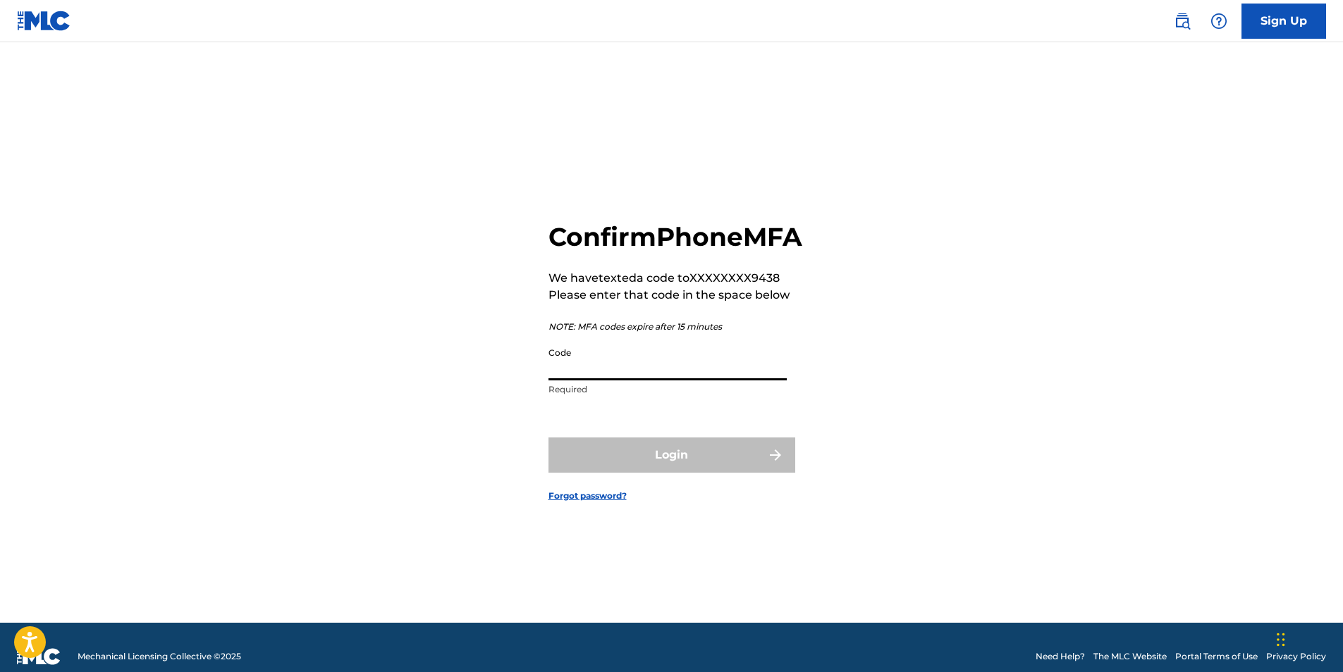
click at [645, 381] on input "Code" at bounding box center [667, 360] width 238 height 40
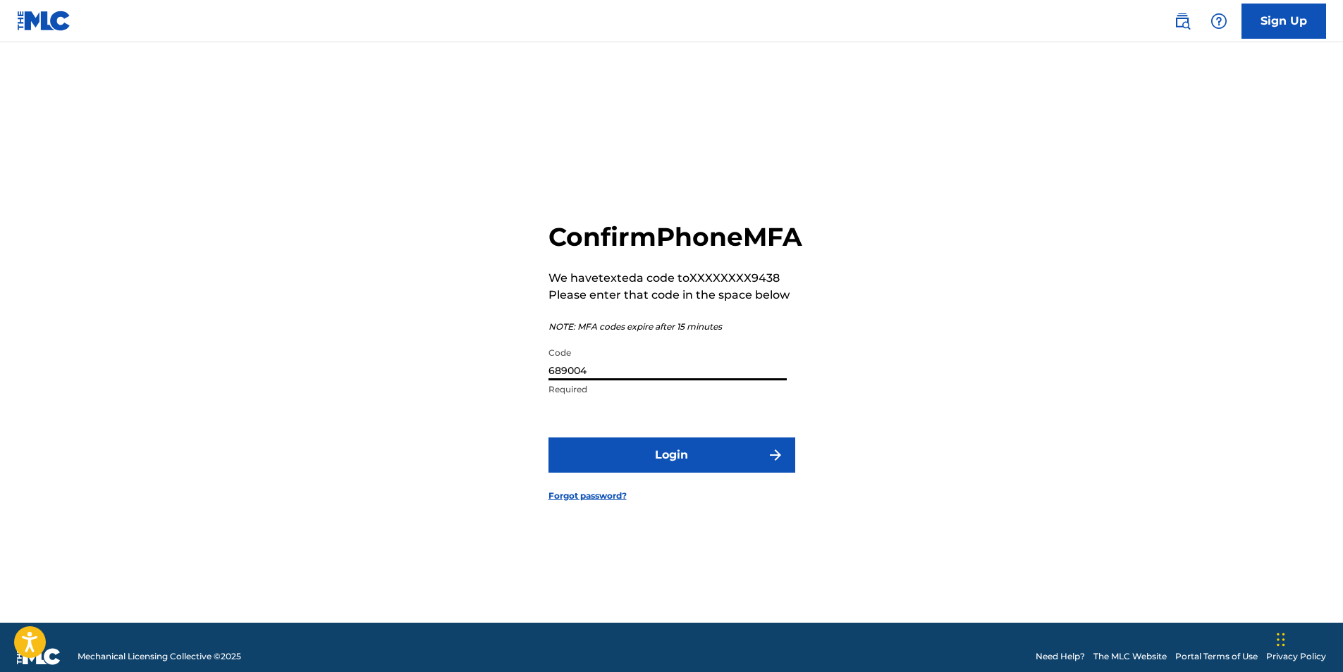
type input "689004"
click at [648, 472] on button "Login" at bounding box center [671, 455] width 247 height 35
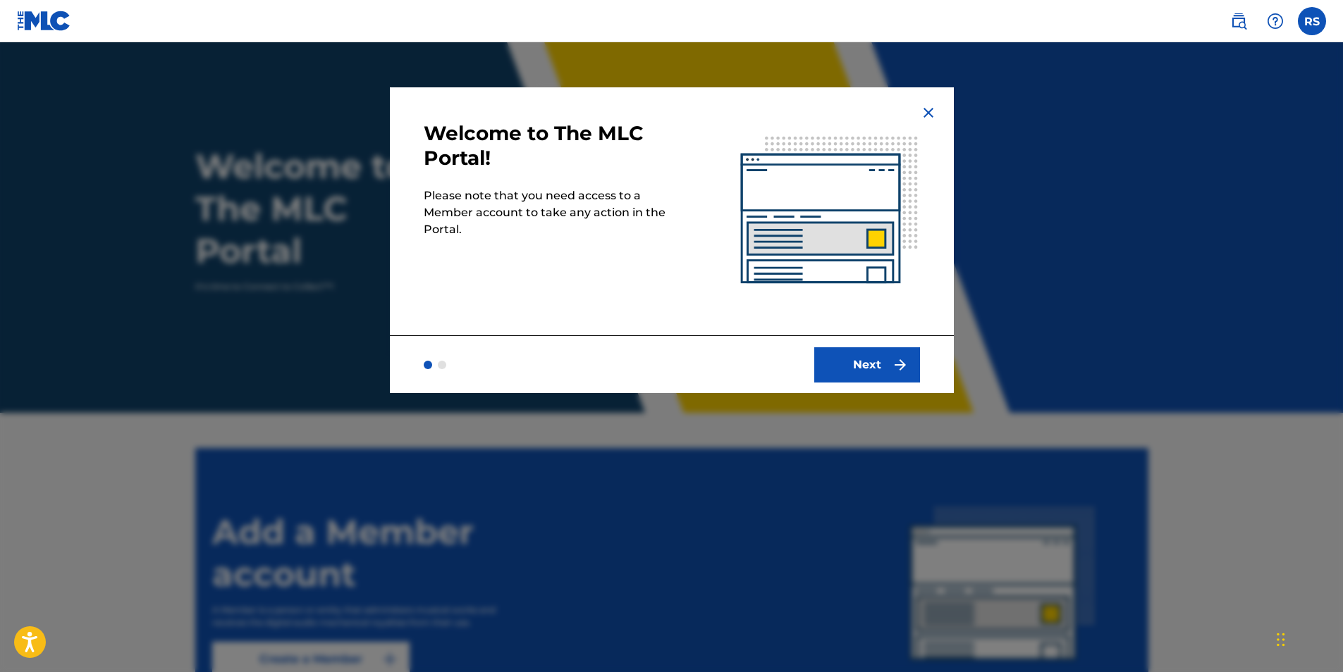
click at [888, 367] on button "Next" at bounding box center [867, 364] width 106 height 35
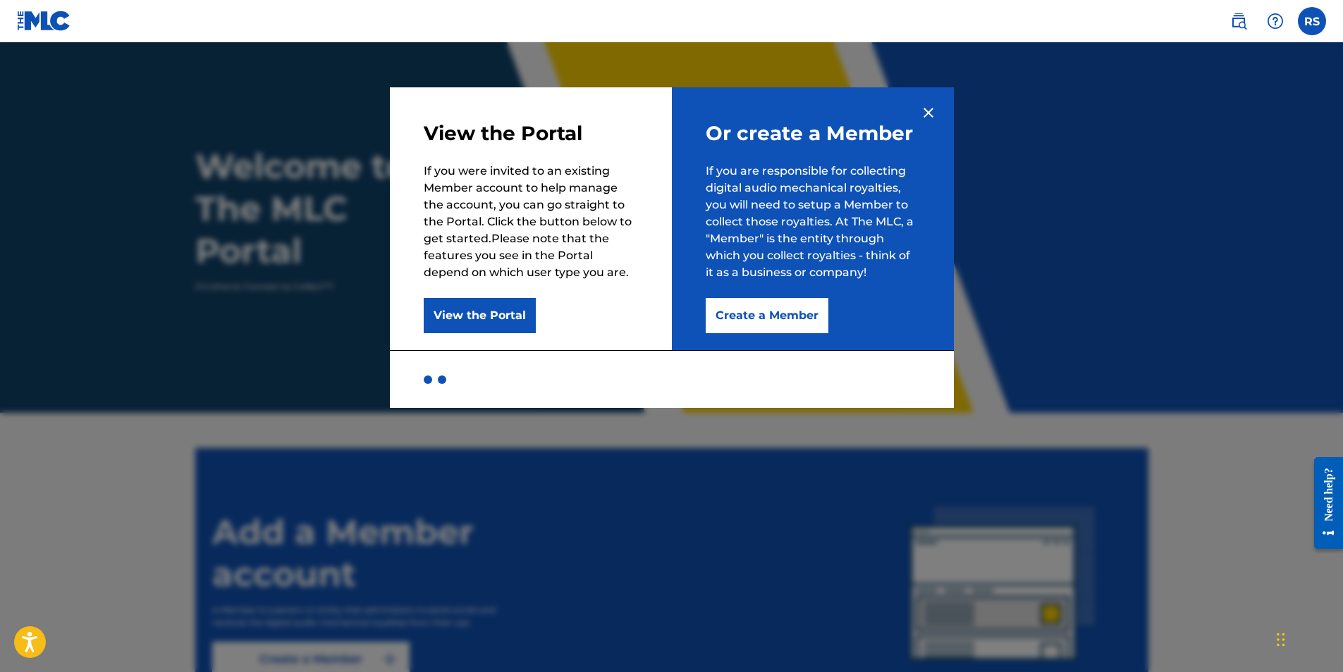
click at [510, 330] on button "View the Portal" at bounding box center [480, 315] width 112 height 35
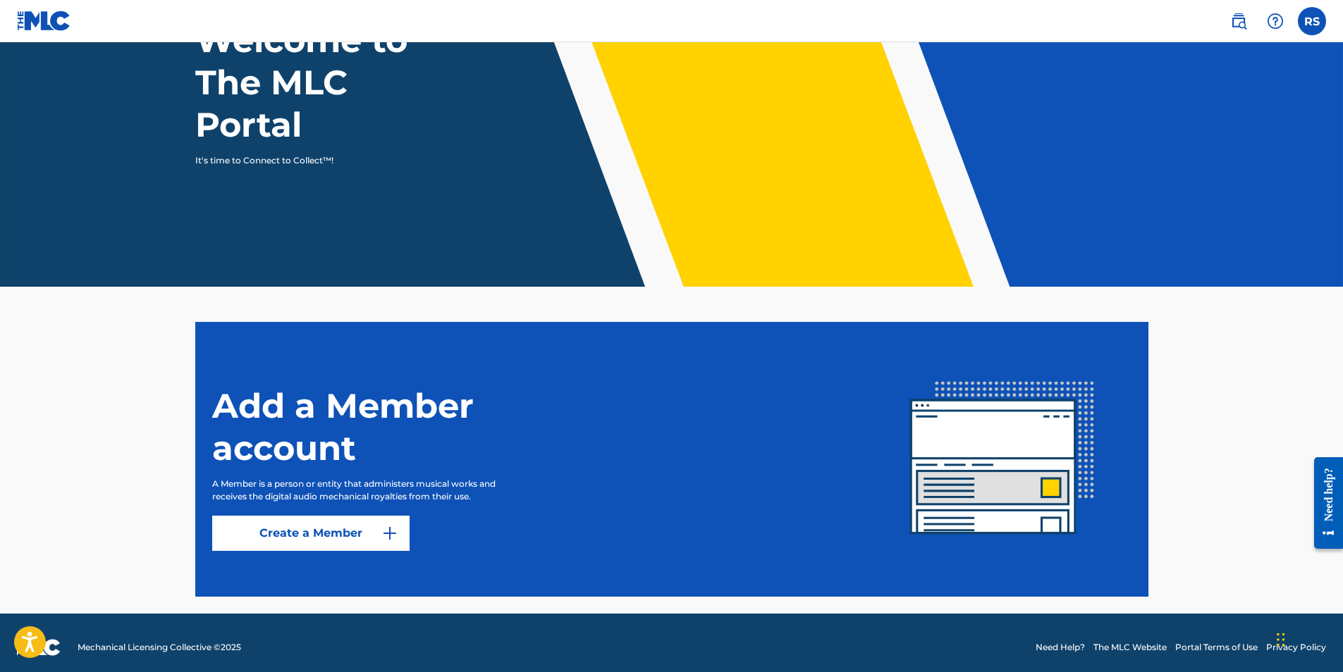
scroll to position [135, 0]
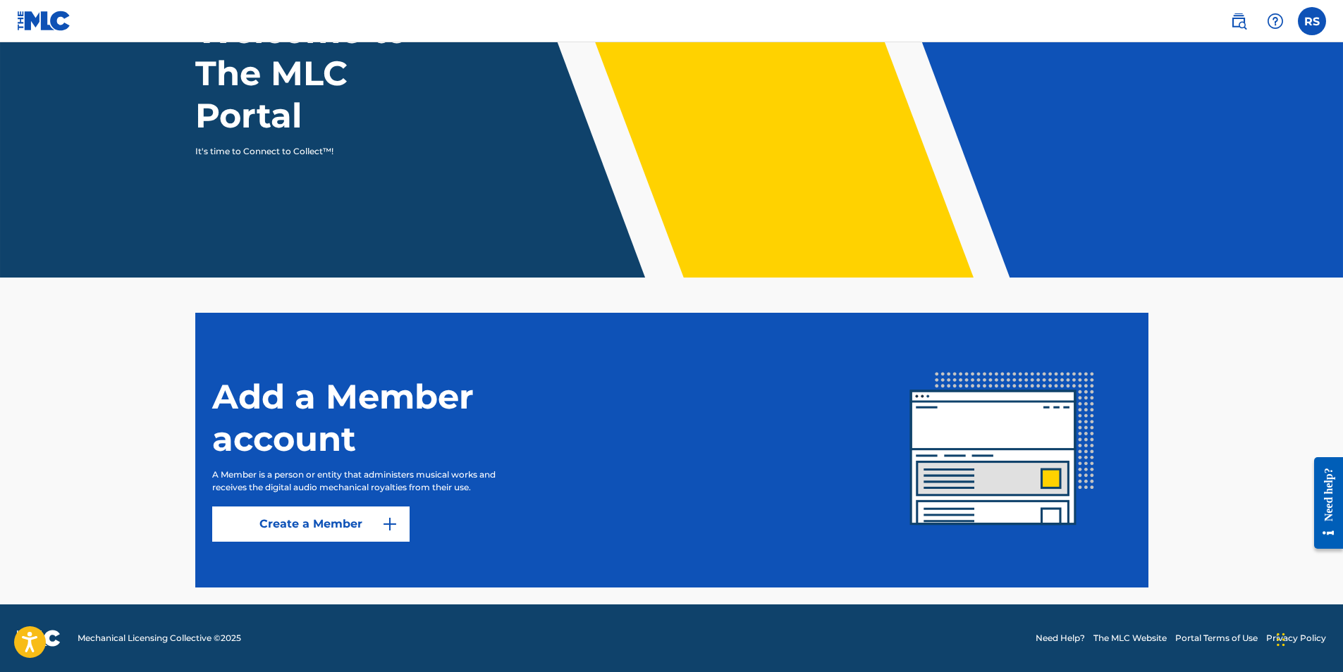
click at [364, 521] on link "Create a Member" at bounding box center [310, 524] width 197 height 35
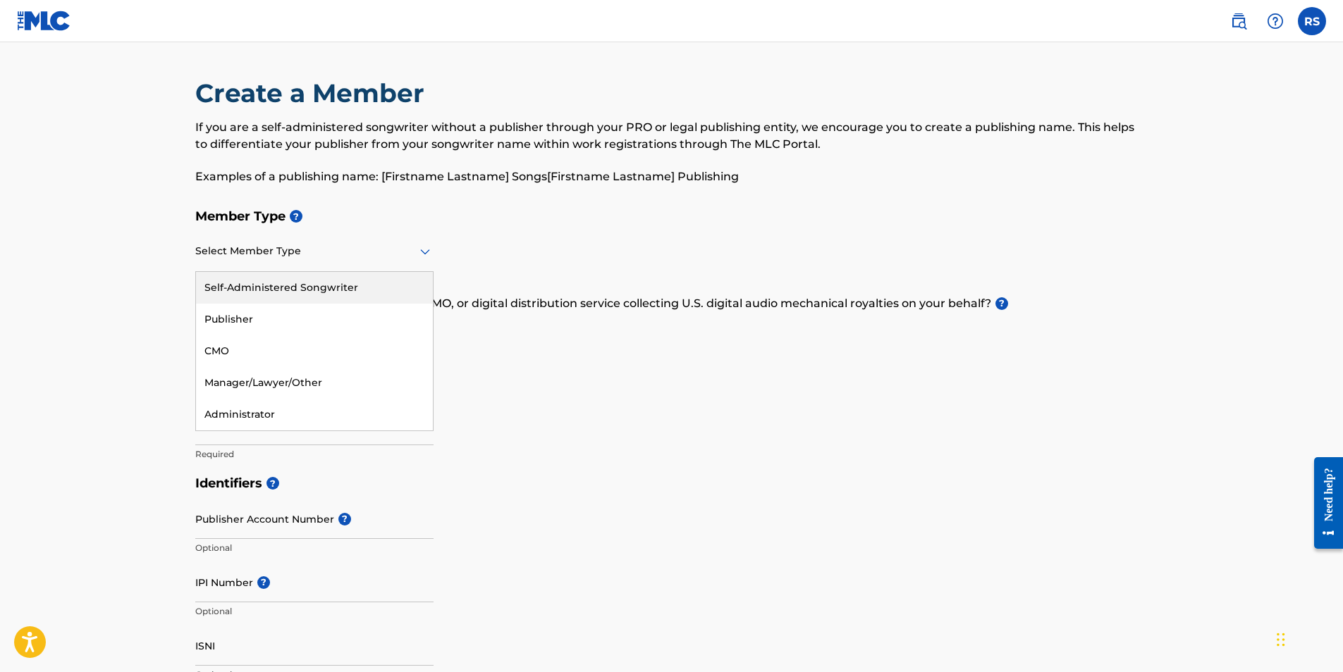
click at [429, 254] on icon at bounding box center [425, 251] width 17 height 17
click at [346, 285] on div "Self-Administered Songwriter" at bounding box center [314, 288] width 237 height 32
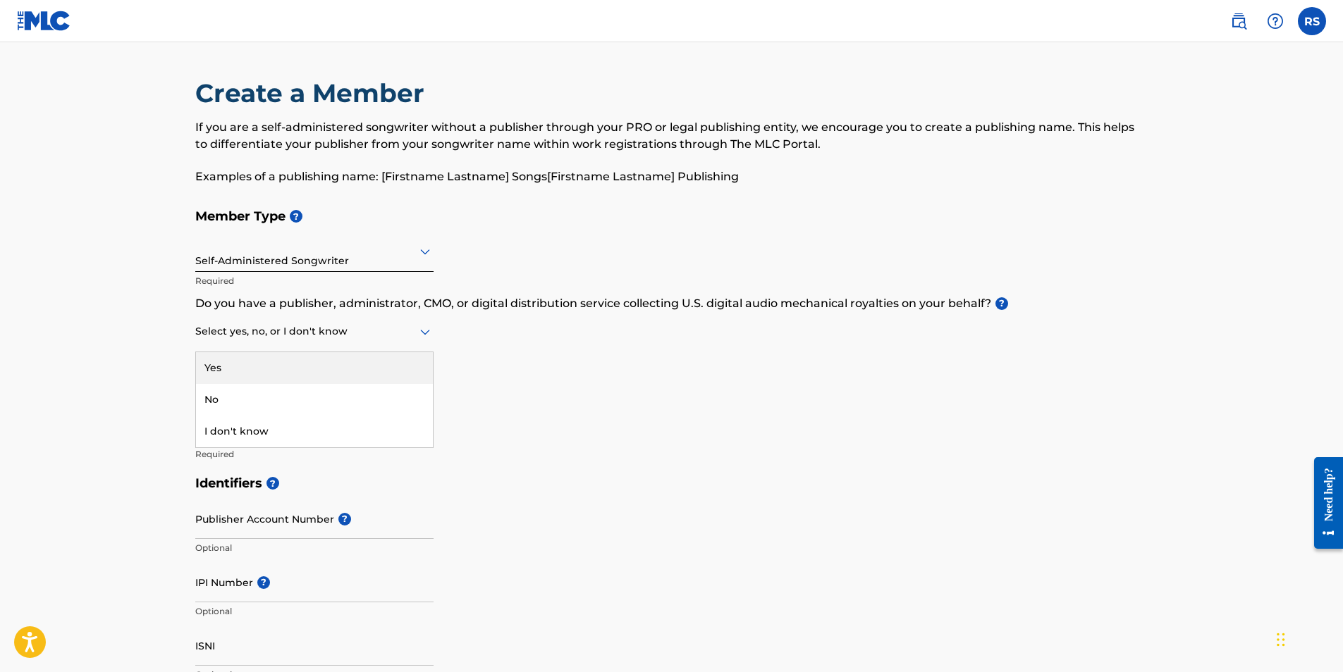
click at [359, 341] on div "Select yes, no, or I don't know" at bounding box center [314, 332] width 238 height 40
click at [240, 309] on p "Do you have a publisher, administrator, CMO, or digital distribution service co…" at bounding box center [671, 303] width 953 height 17
click at [435, 330] on div "Member Type ? Self-Administered Songwriter Required Do you have a publisher, ad…" at bounding box center [671, 335] width 953 height 267
click at [425, 331] on icon at bounding box center [425, 332] width 17 height 17
click at [367, 369] on div "Yes" at bounding box center [314, 368] width 237 height 32
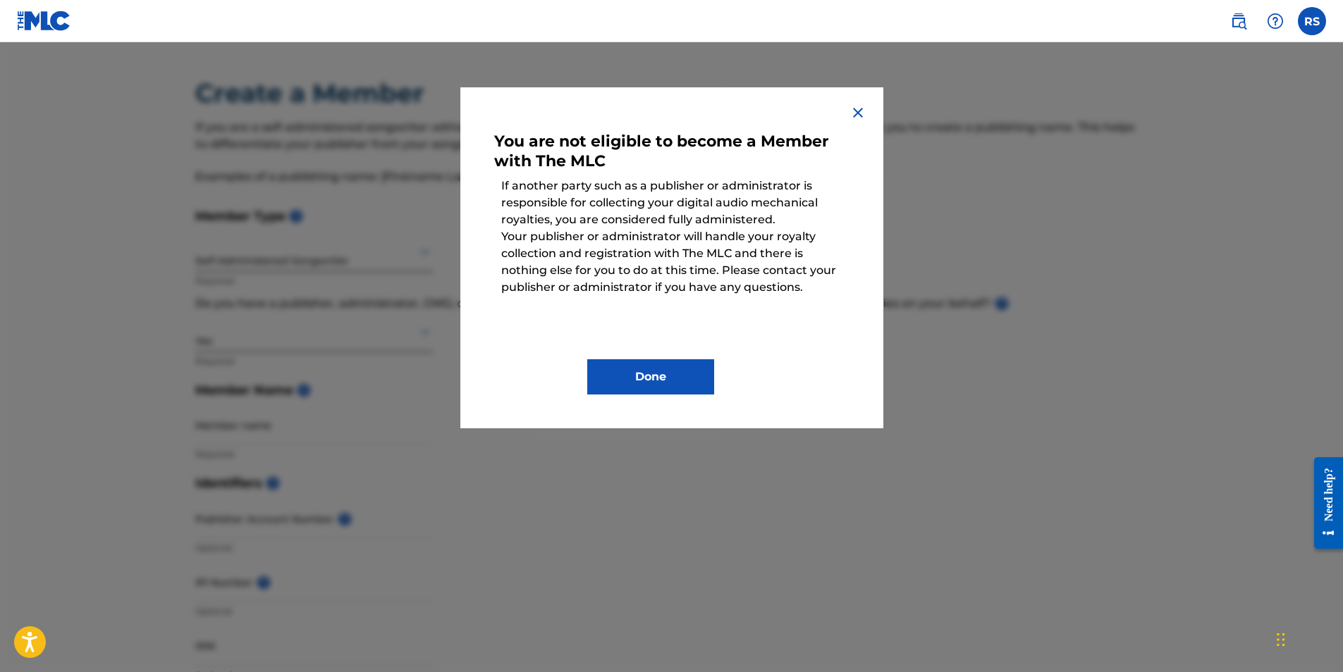
click at [655, 381] on button "Done" at bounding box center [650, 376] width 127 height 35
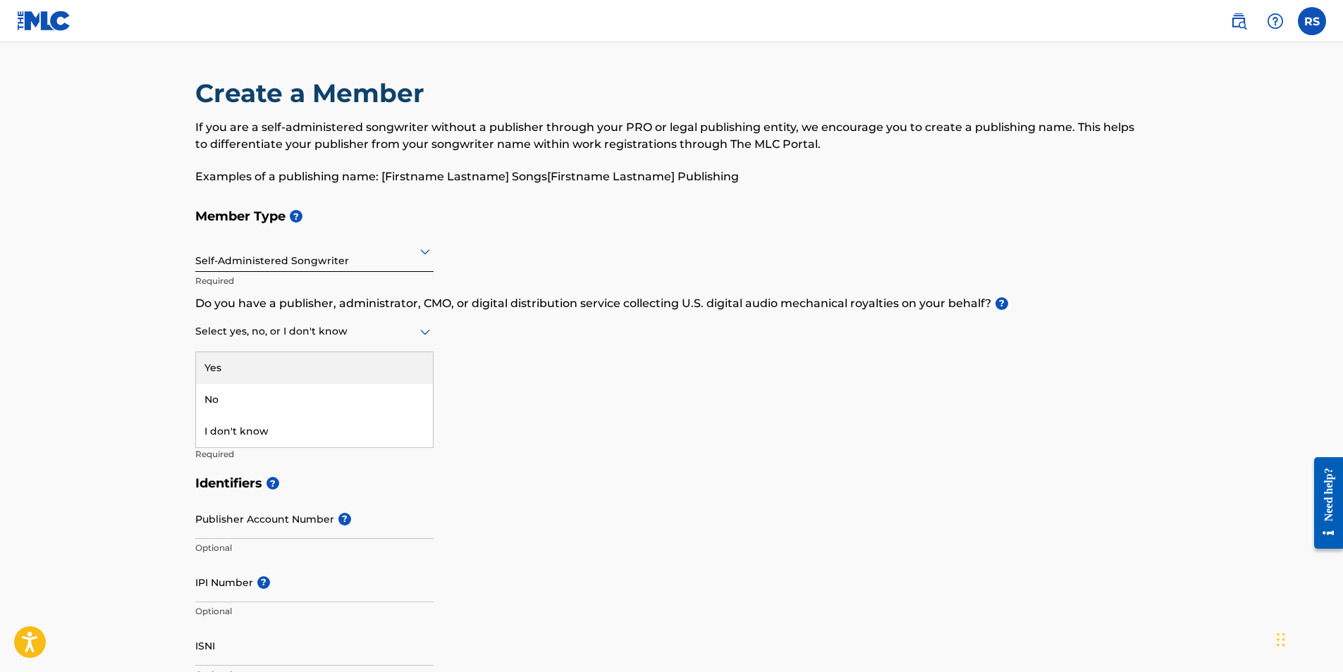
click at [425, 333] on icon at bounding box center [425, 333] width 10 height 6
click at [358, 364] on div "Yes" at bounding box center [314, 368] width 237 height 32
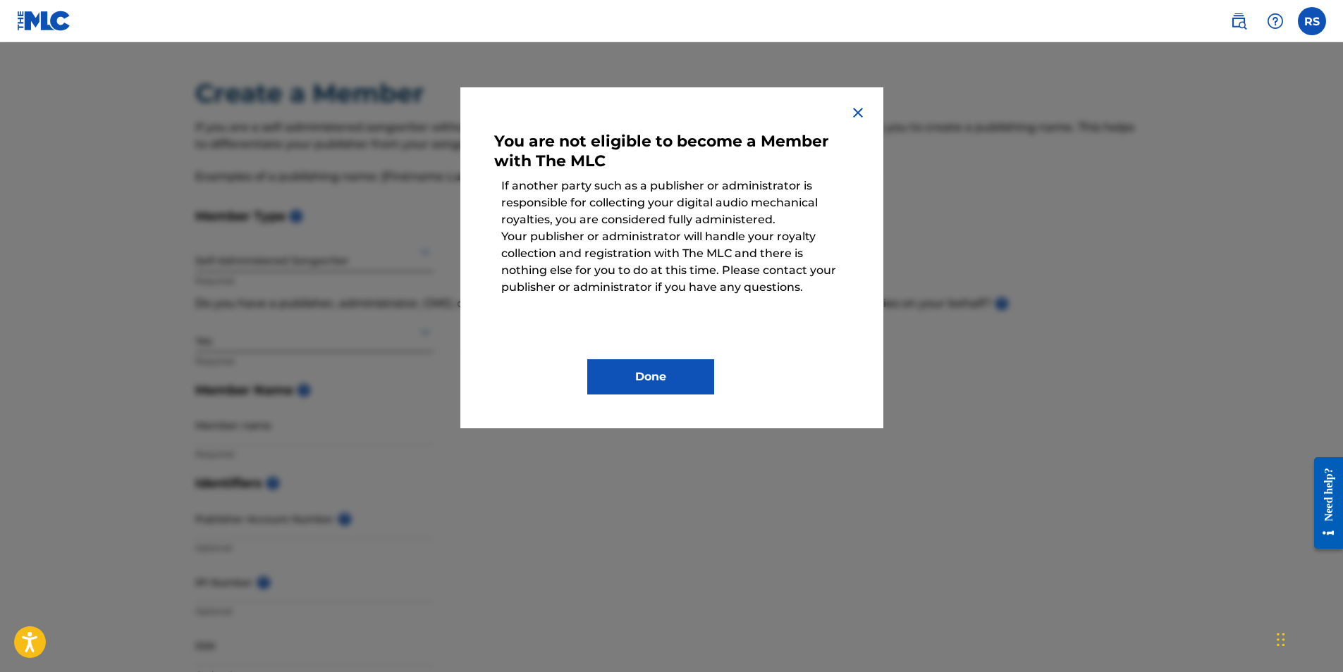
click at [645, 370] on button "Done" at bounding box center [650, 376] width 127 height 35
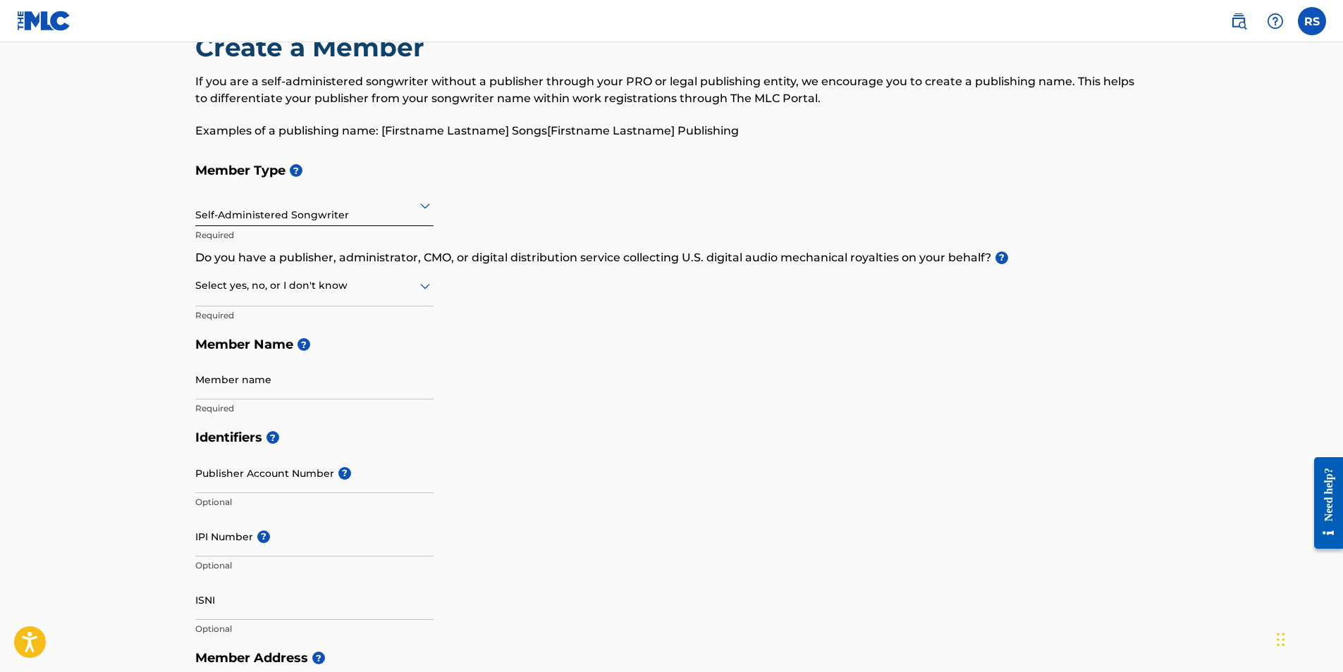
scroll to position [70, 0]
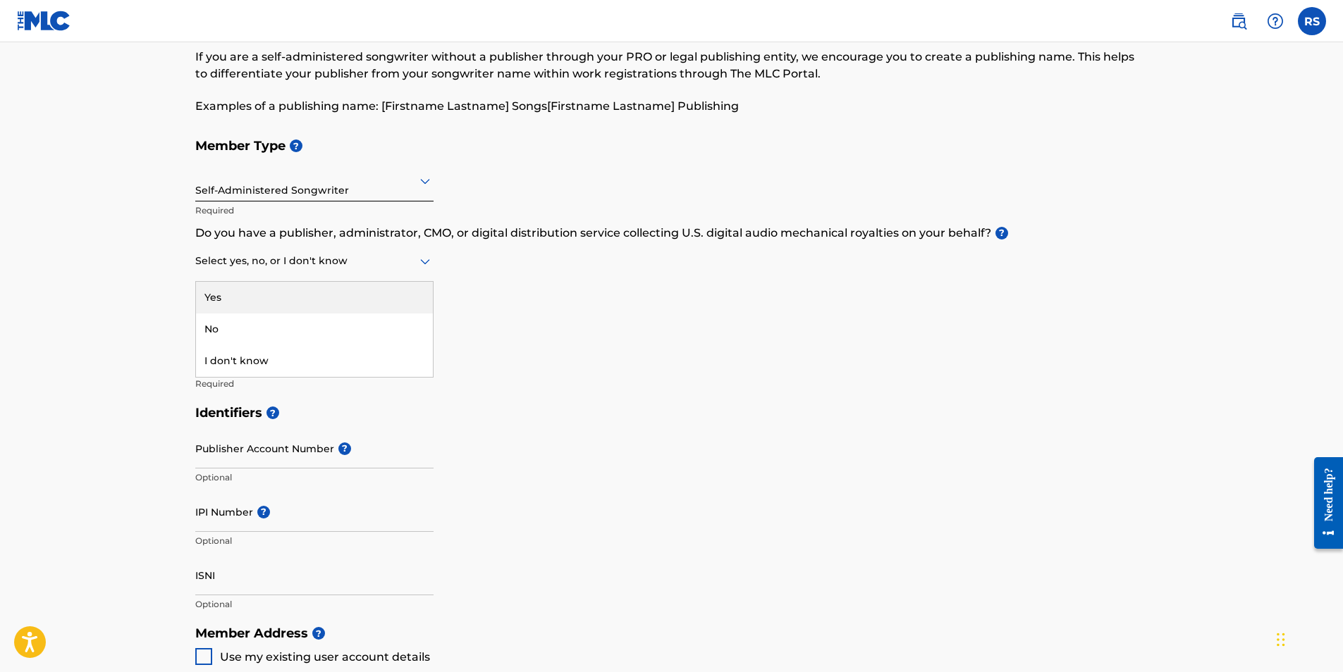
click at [328, 264] on div at bounding box center [314, 261] width 238 height 18
click at [305, 362] on div "I don't know" at bounding box center [314, 361] width 237 height 32
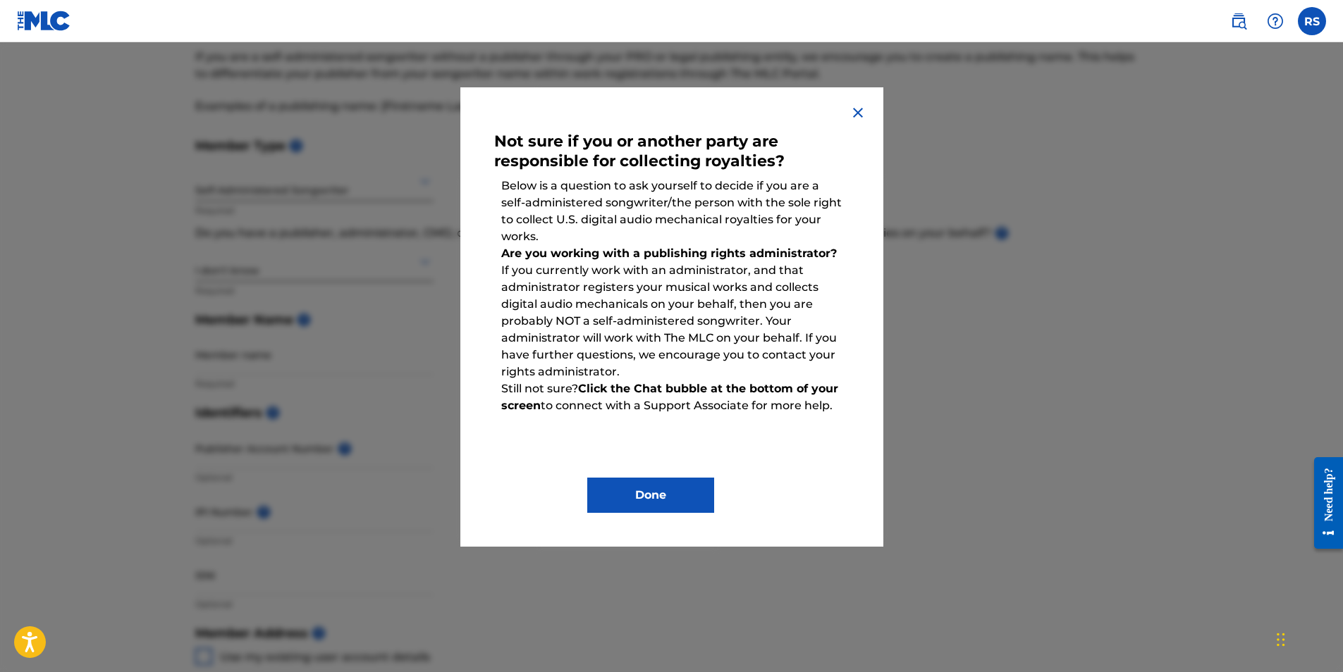
click at [669, 498] on button "Done" at bounding box center [650, 495] width 127 height 35
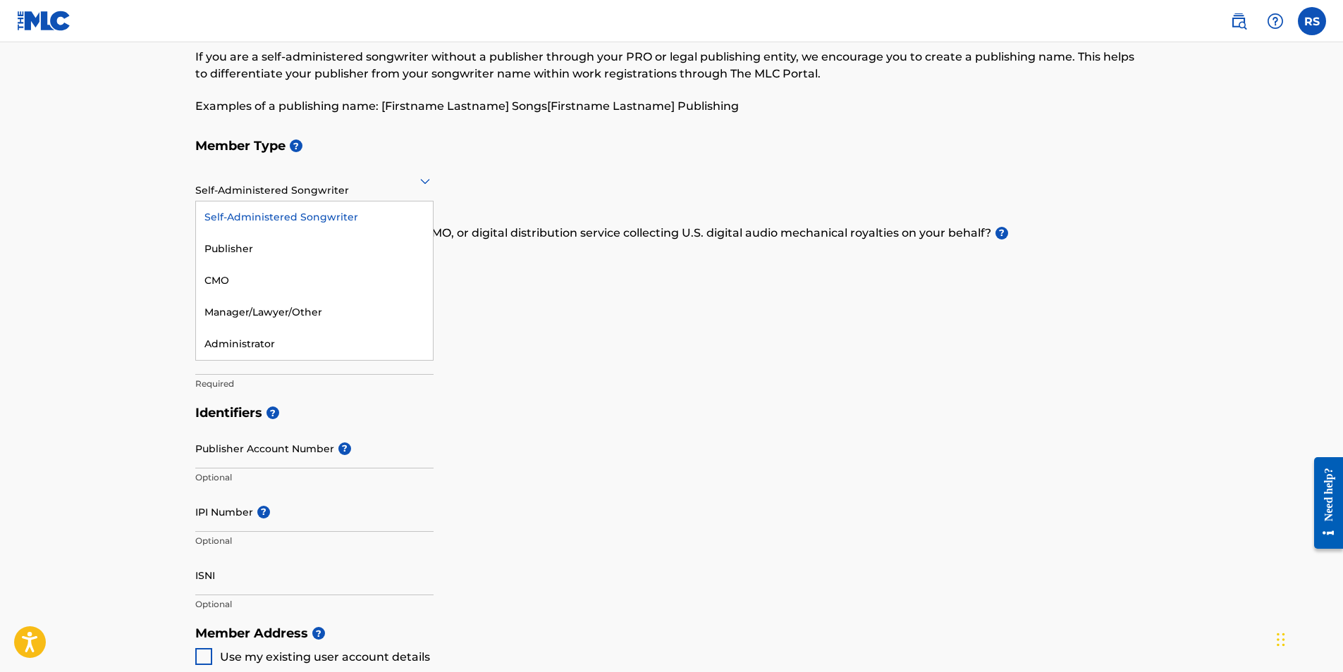
click at [376, 187] on div at bounding box center [314, 181] width 238 height 18
click at [359, 250] on div "Publisher" at bounding box center [314, 249] width 237 height 32
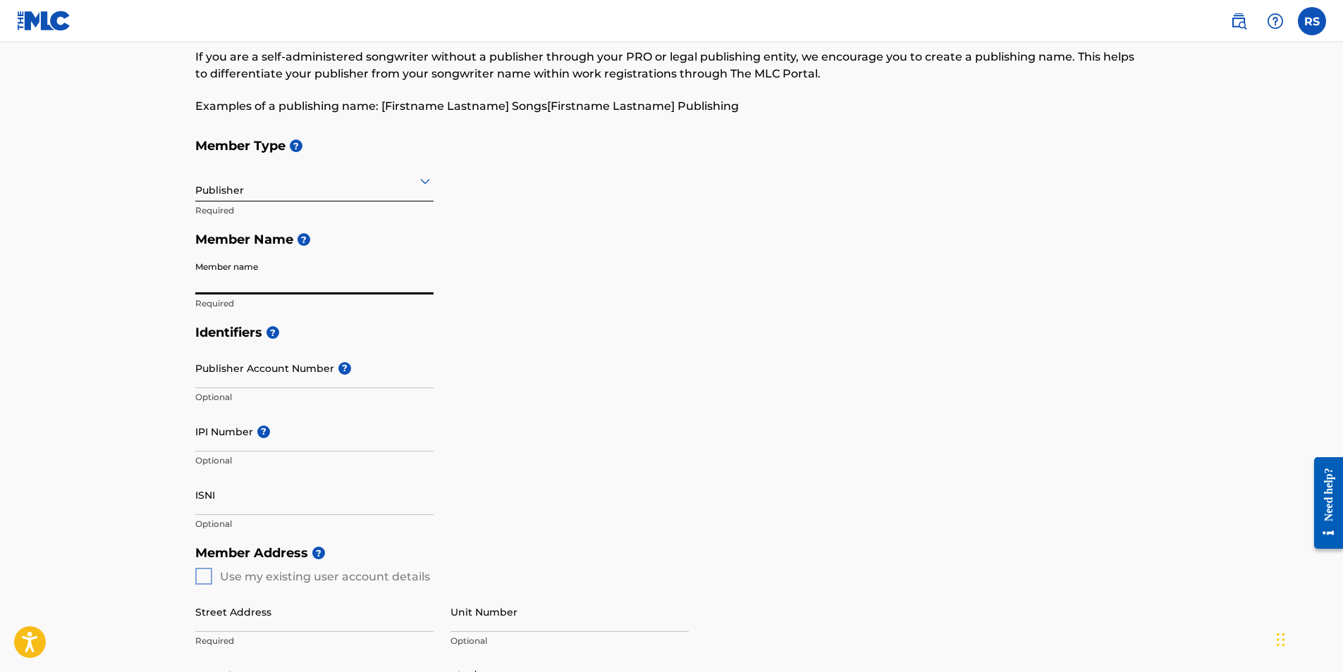
click at [290, 278] on input "Member name" at bounding box center [314, 274] width 238 height 40
type input "[PERSON_NAME]"
type input "[STREET_ADDRESS]"
type input "Orangeburg"
type input "[GEOGRAPHIC_DATA]"
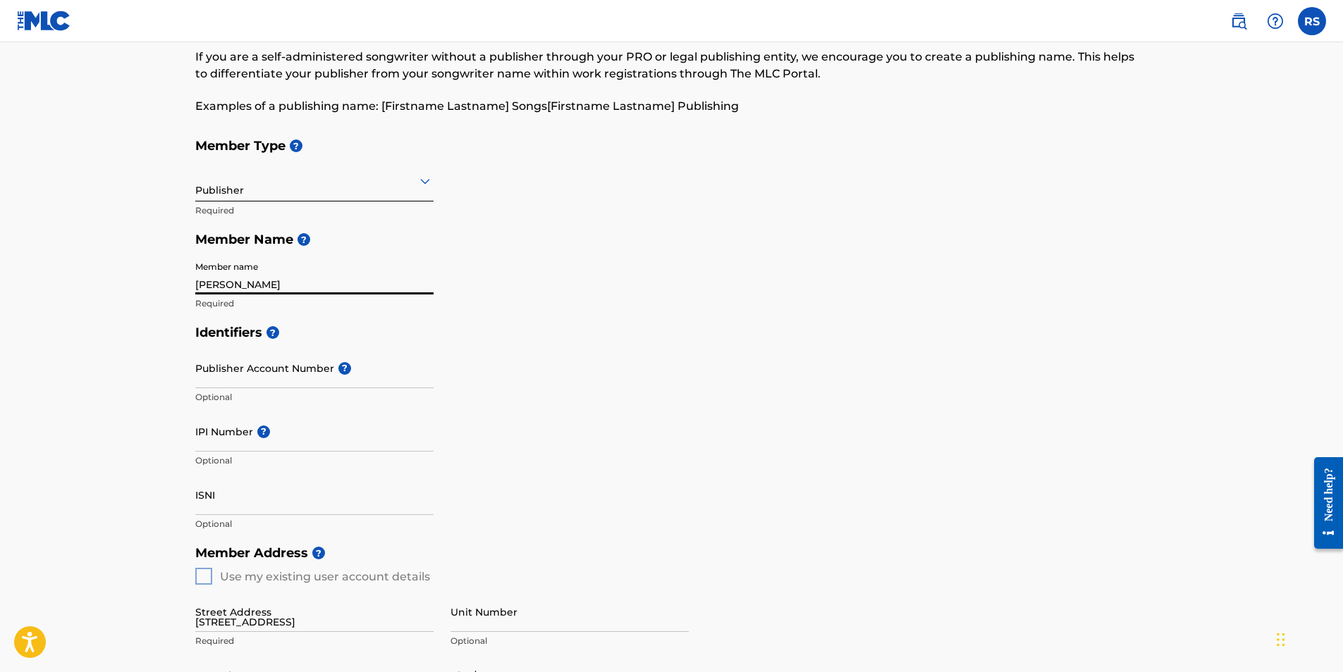
type input "[US_STATE]"
type input "29115"
type input "1"
type input "803"
type input "5359438"
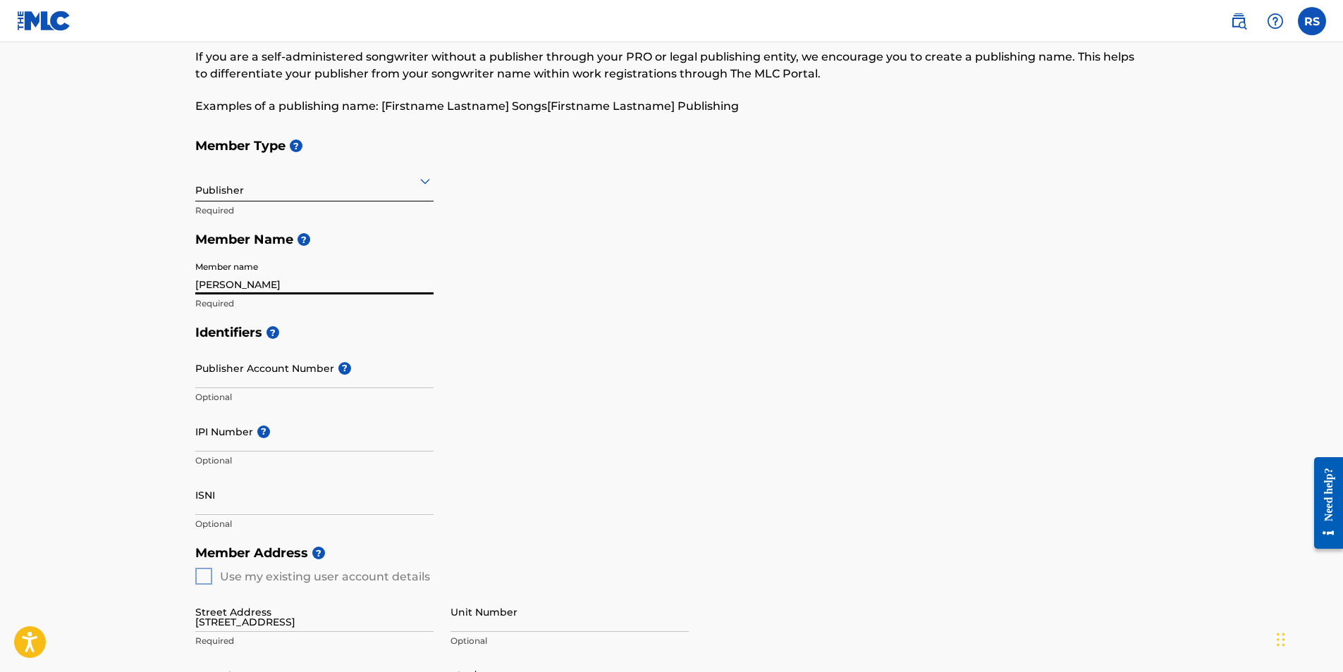
type input "[EMAIL_ADDRESS][DOMAIN_NAME]"
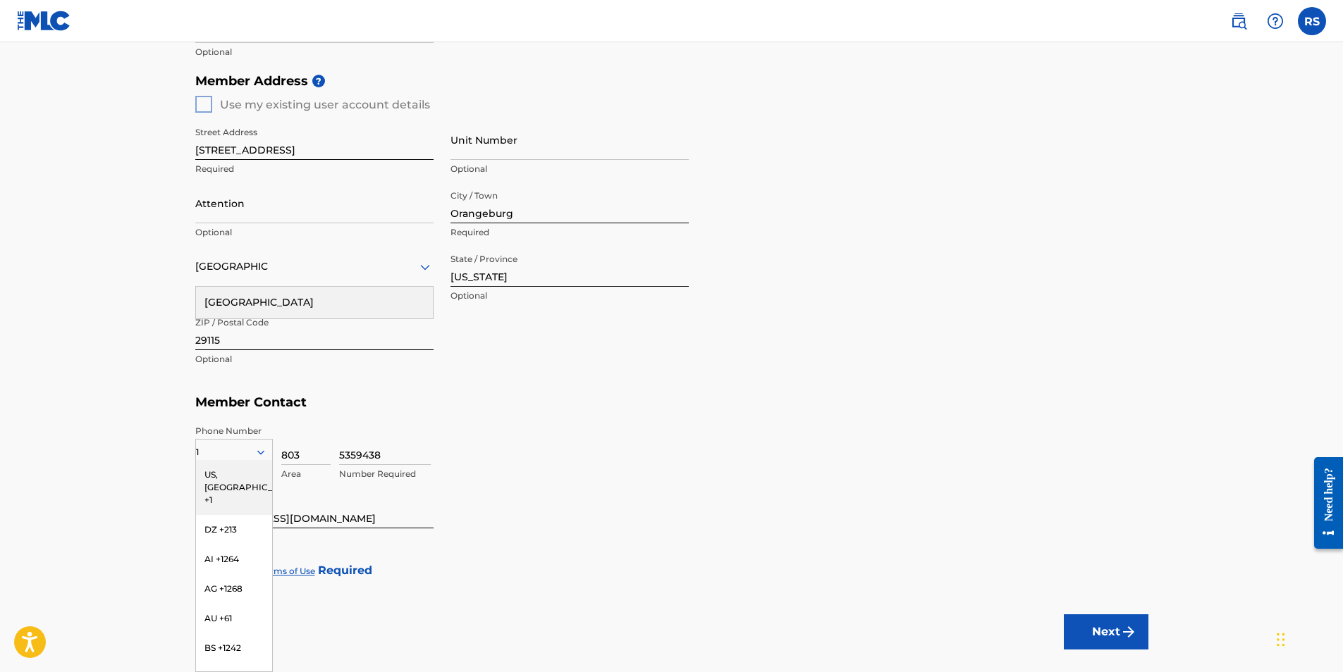
click at [203, 105] on div "Member Address ? Use my existing user account details Street Address [STREET_AD…" at bounding box center [671, 227] width 953 height 322
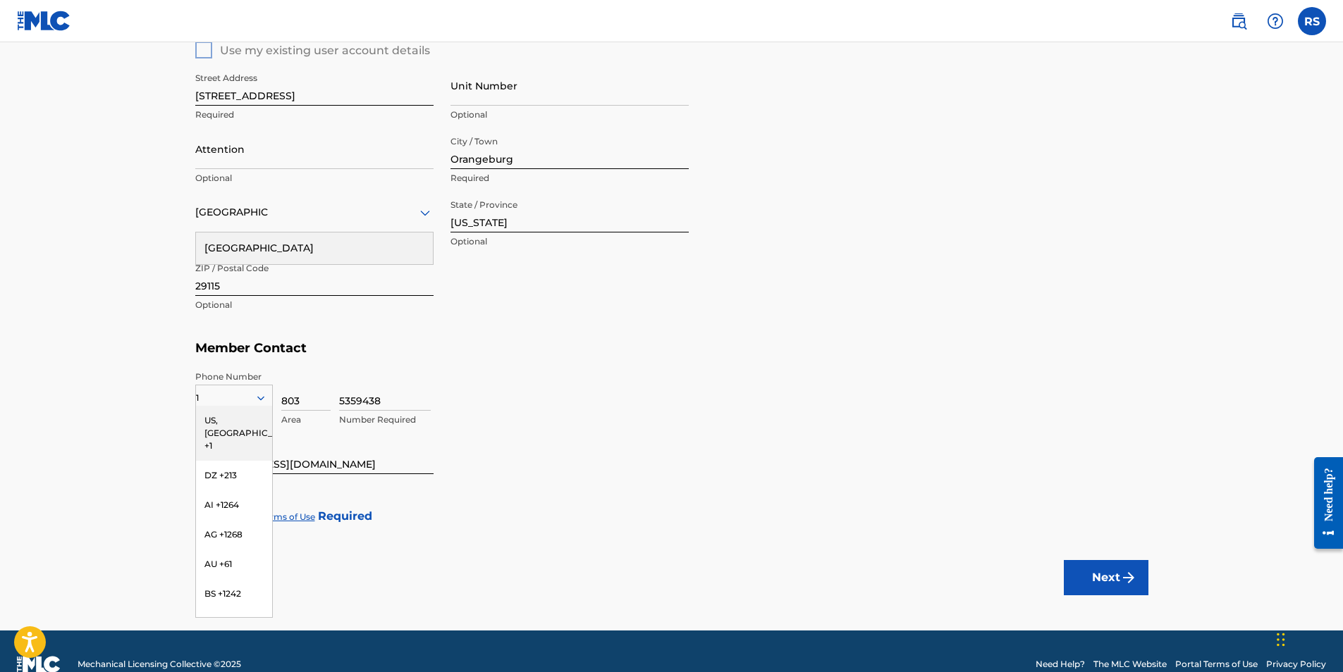
scroll to position [623, 0]
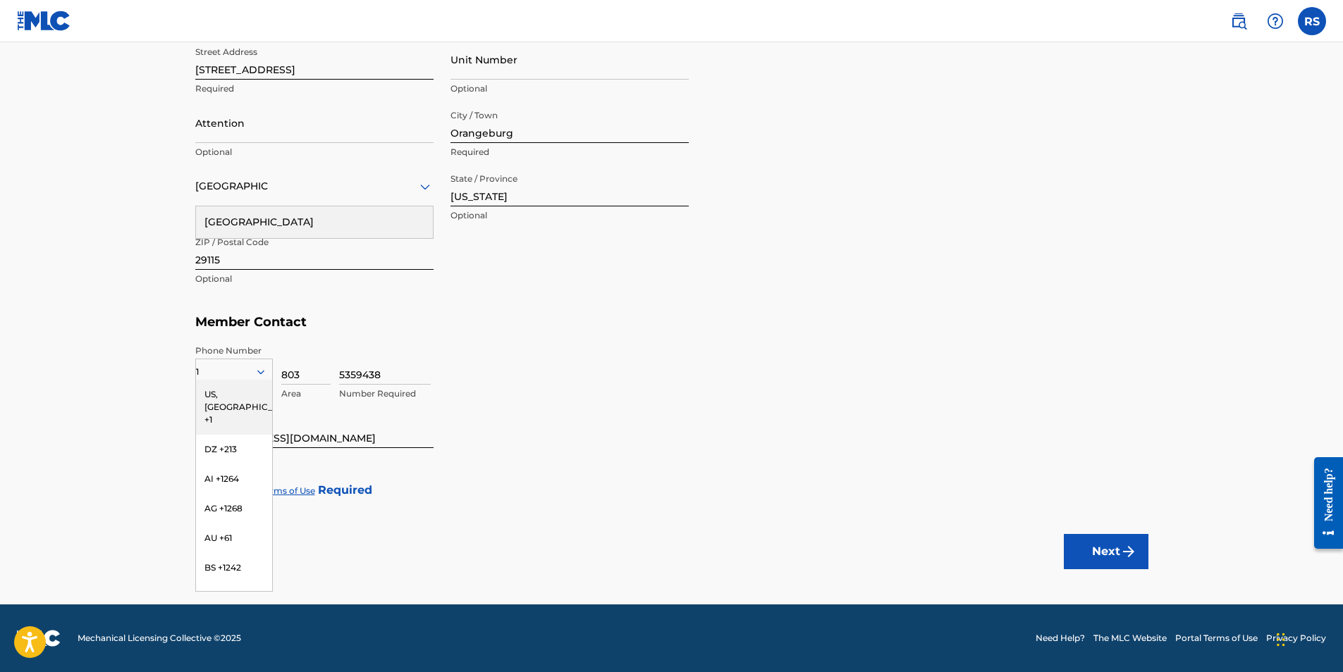
click at [508, 371] on div "5359438 Number Required" at bounding box center [743, 376] width 809 height 63
click at [527, 468] on div "Member Type ? Publisher Required Member Name ? Member name [PERSON_NAME] Requir…" at bounding box center [671, 38] width 953 height 921
click at [207, 405] on div "US, [GEOGRAPHIC_DATA] +1" at bounding box center [234, 407] width 76 height 55
click at [204, 491] on div at bounding box center [203, 490] width 17 height 17
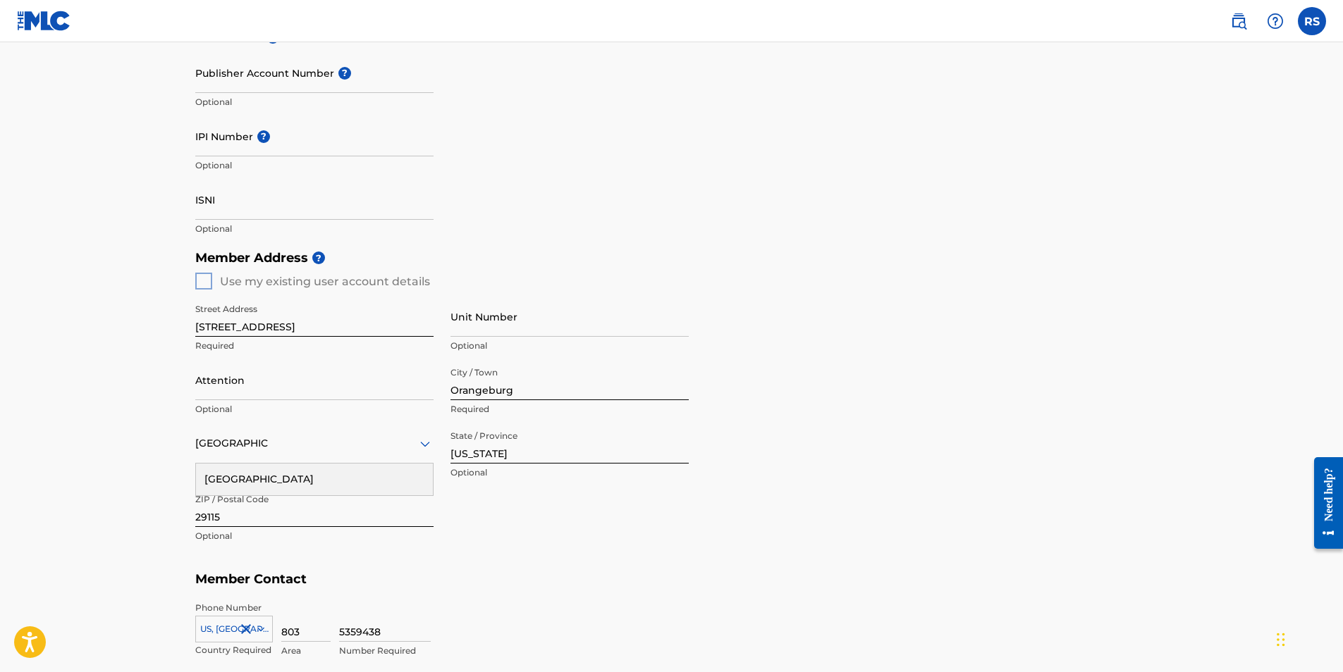
scroll to position [341, 0]
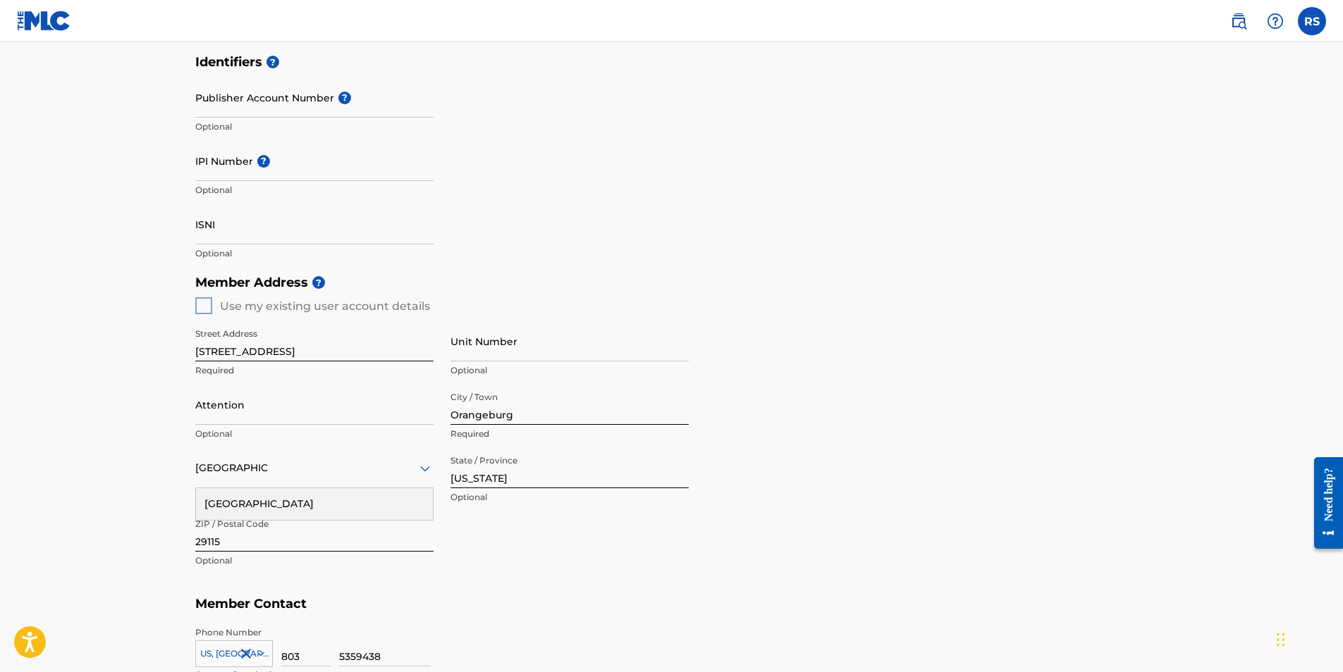
click at [204, 304] on div "Member Address ? Use my existing user account details Street Address [STREET_AD…" at bounding box center [671, 429] width 953 height 322
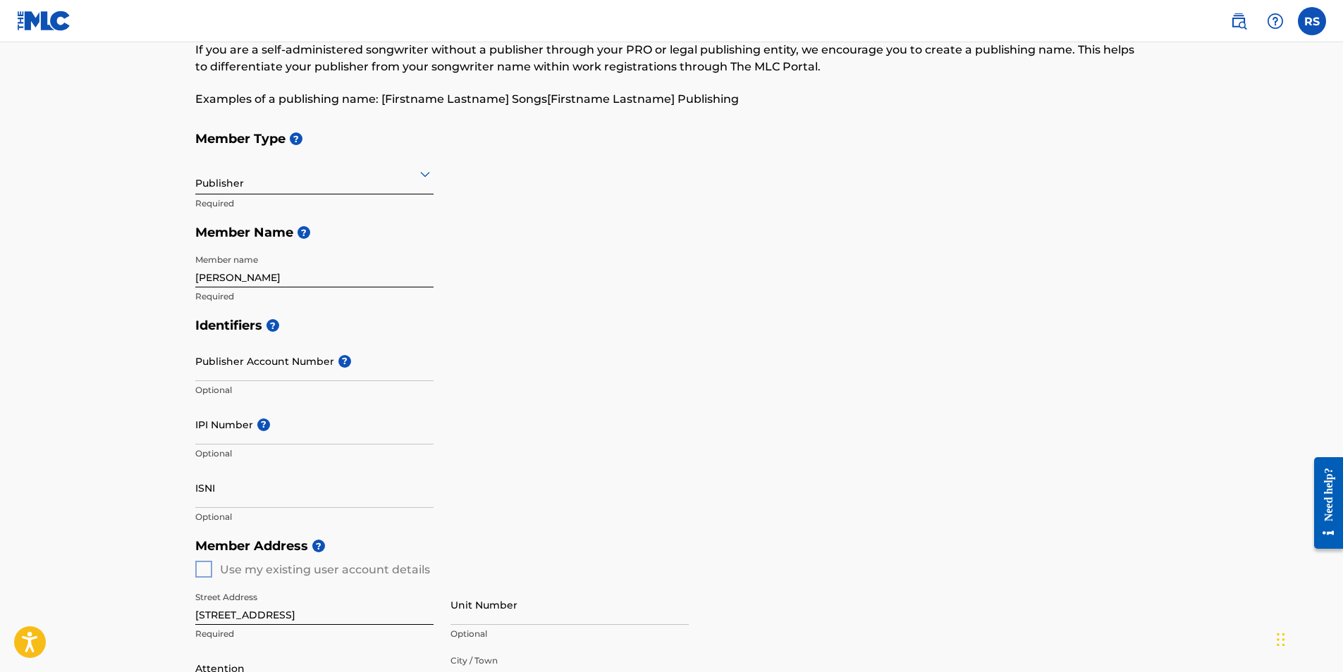
scroll to position [0, 0]
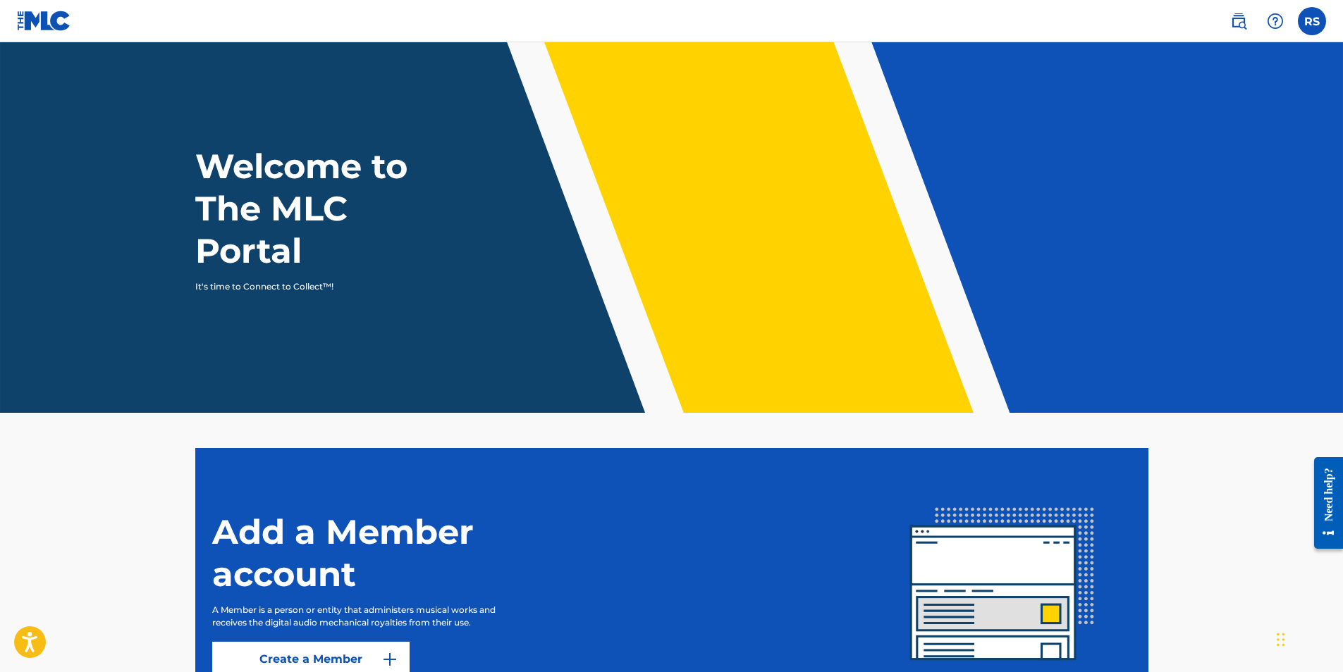
click at [1305, 18] on label at bounding box center [1312, 21] width 28 height 28
click at [1312, 21] on input "RS Rayvasquez [PERSON_NAME] [EMAIL_ADDRESS][DOMAIN_NAME] Notification Preferenc…" at bounding box center [1312, 21] width 0 height 0
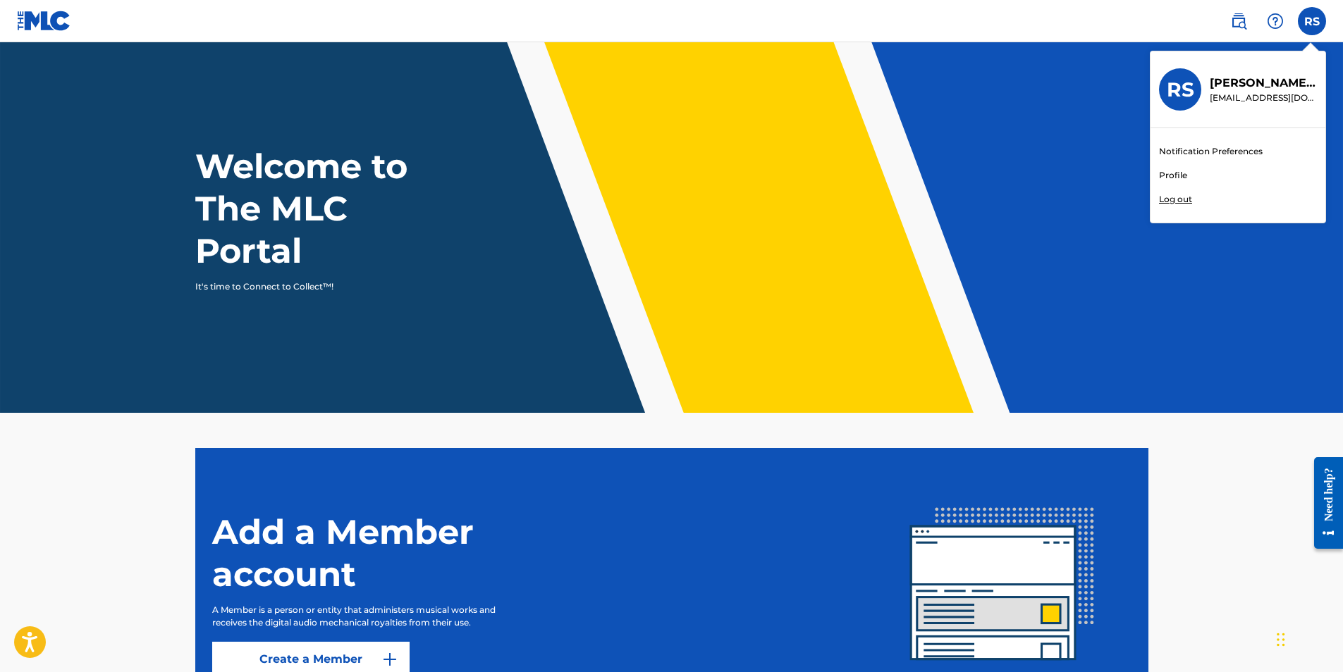
click at [1175, 175] on link "Profile" at bounding box center [1173, 175] width 28 height 13
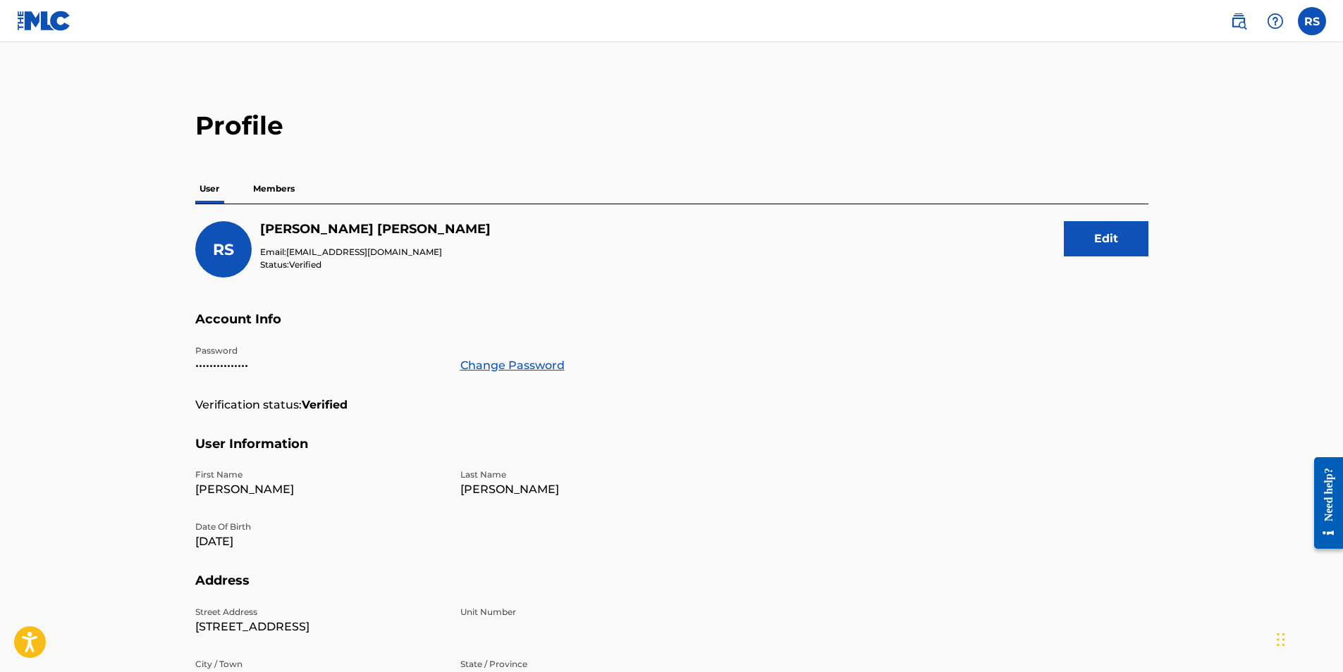
click at [272, 187] on p "Members" at bounding box center [274, 189] width 50 height 30
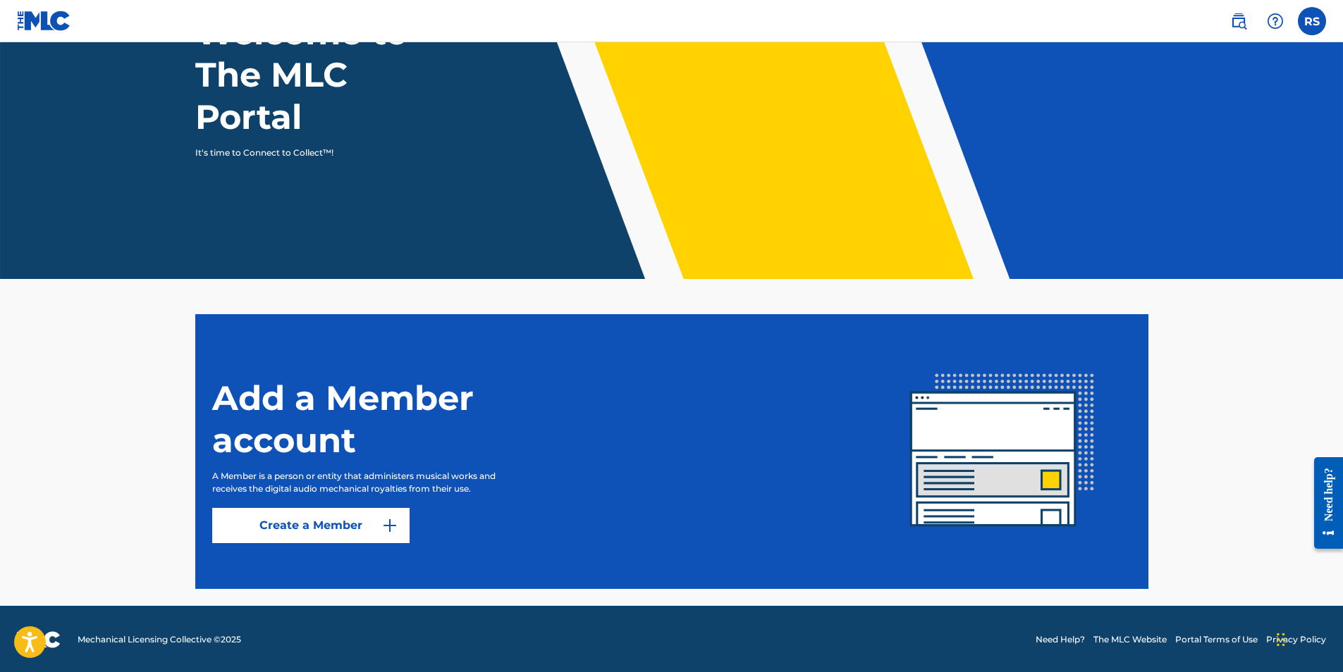
scroll to position [135, 0]
